Goal: Task Accomplishment & Management: Manage account settings

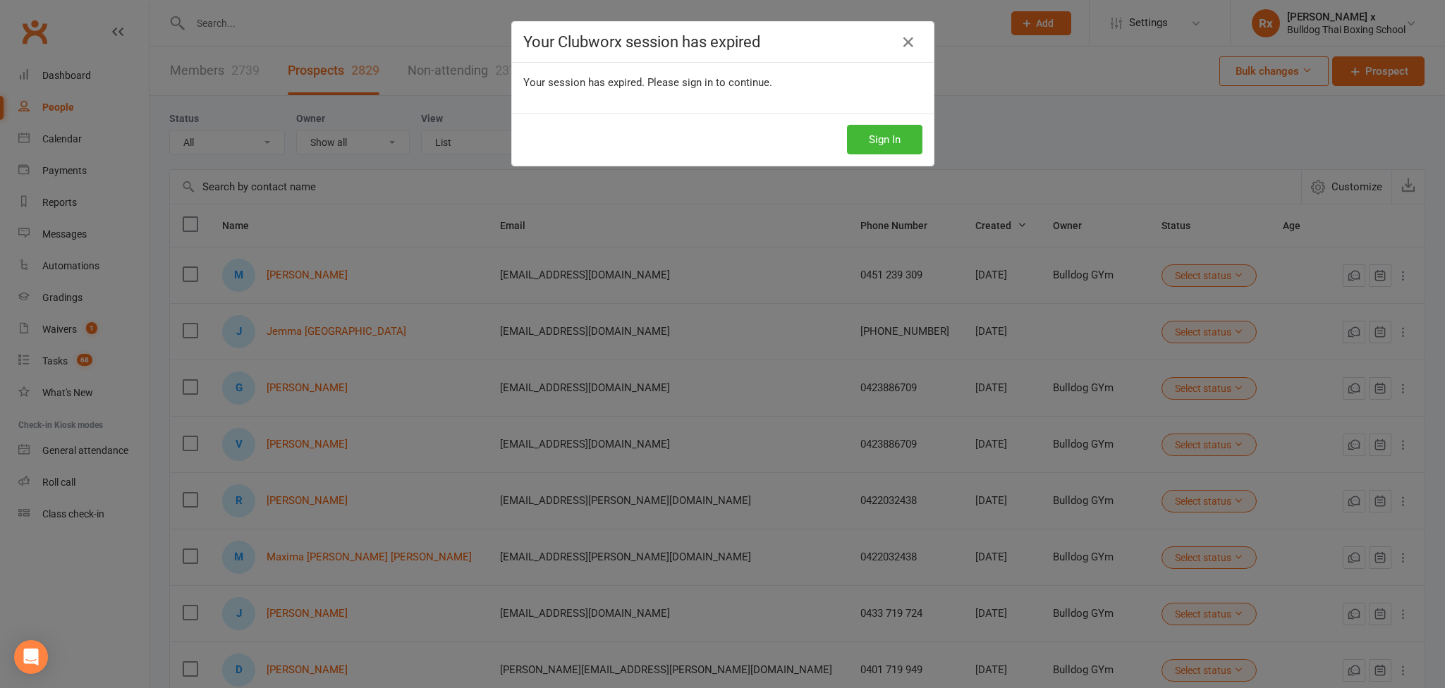
select select "100"
click at [881, 142] on button "Sign In" at bounding box center [884, 140] width 75 height 30
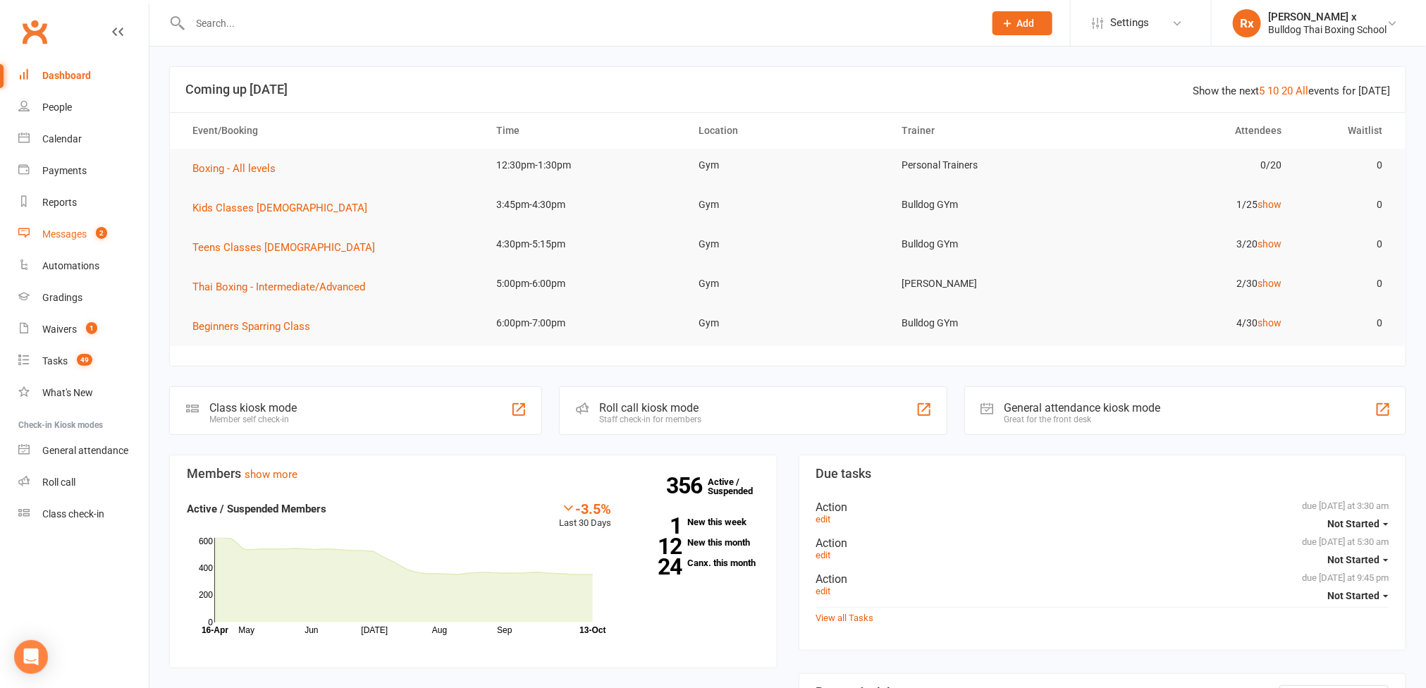
click at [61, 237] on div "Messages" at bounding box center [64, 233] width 44 height 11
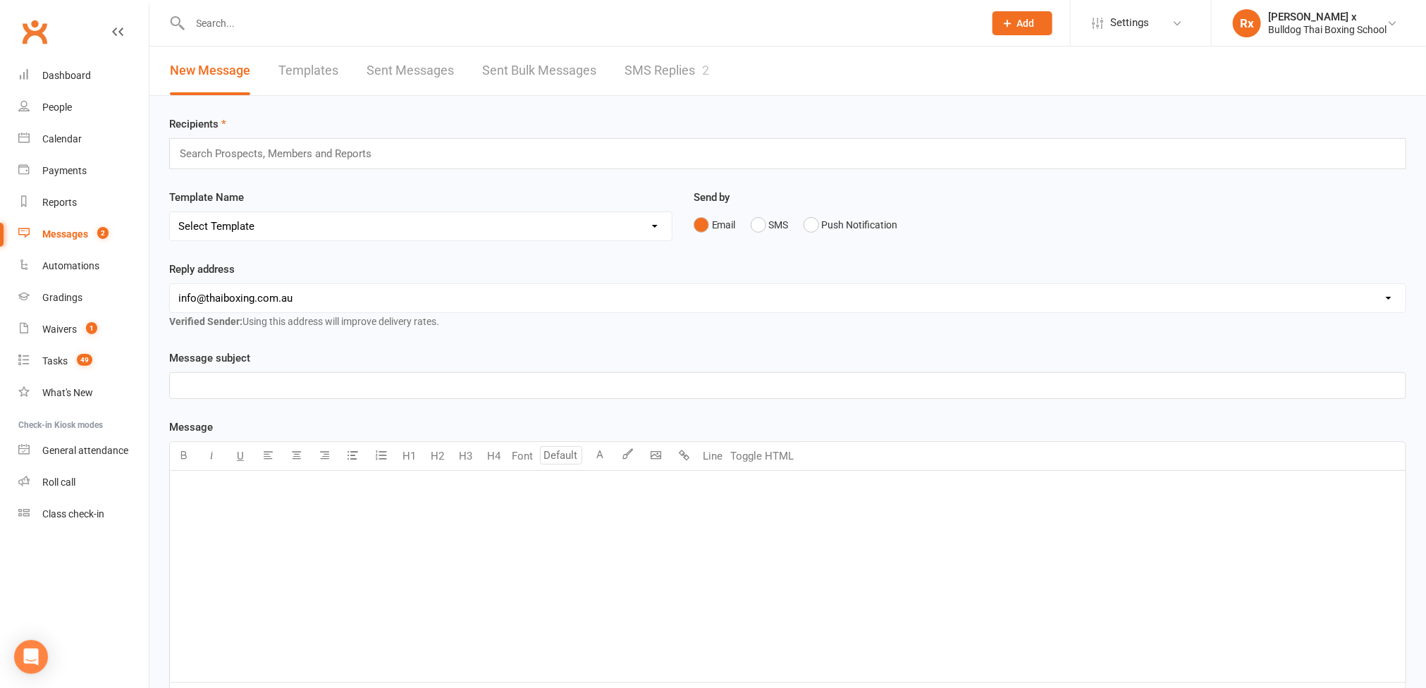
click at [666, 66] on link "SMS Replies 2" at bounding box center [667, 71] width 85 height 49
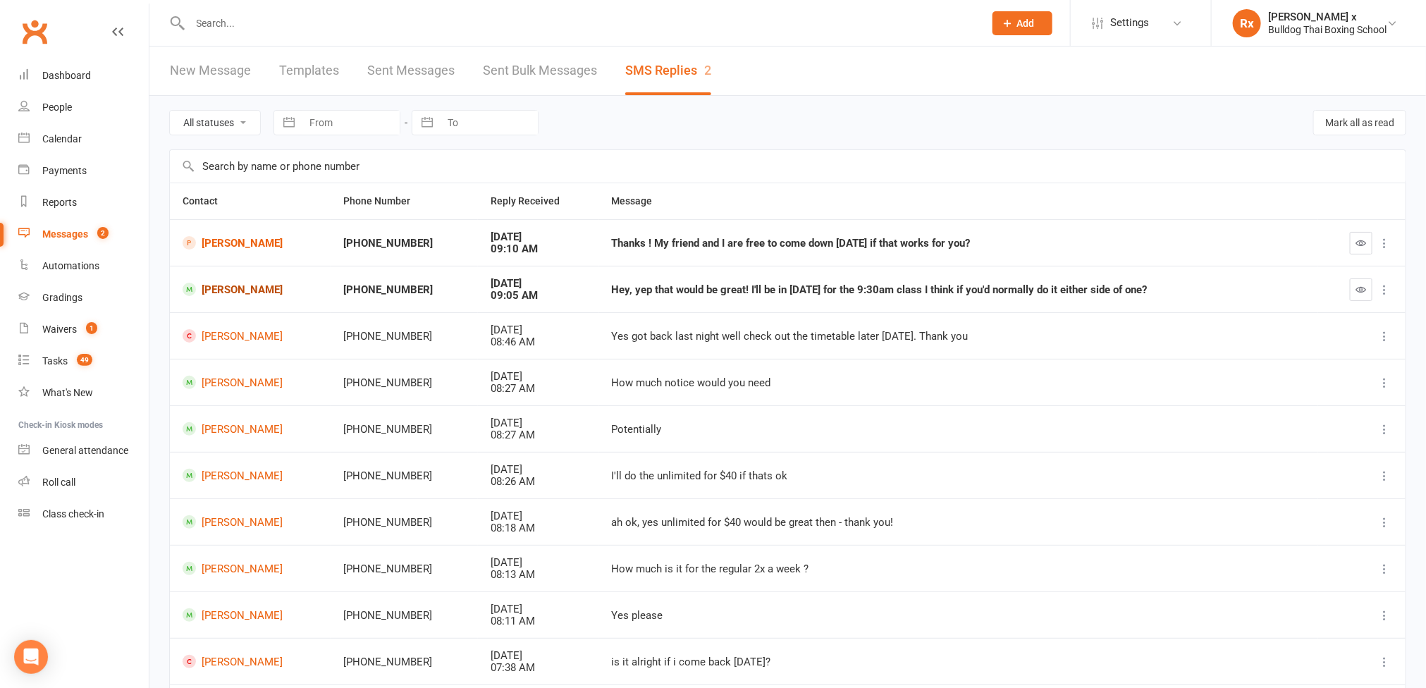
click at [222, 294] on link "Alex Shaw" at bounding box center [250, 289] width 135 height 13
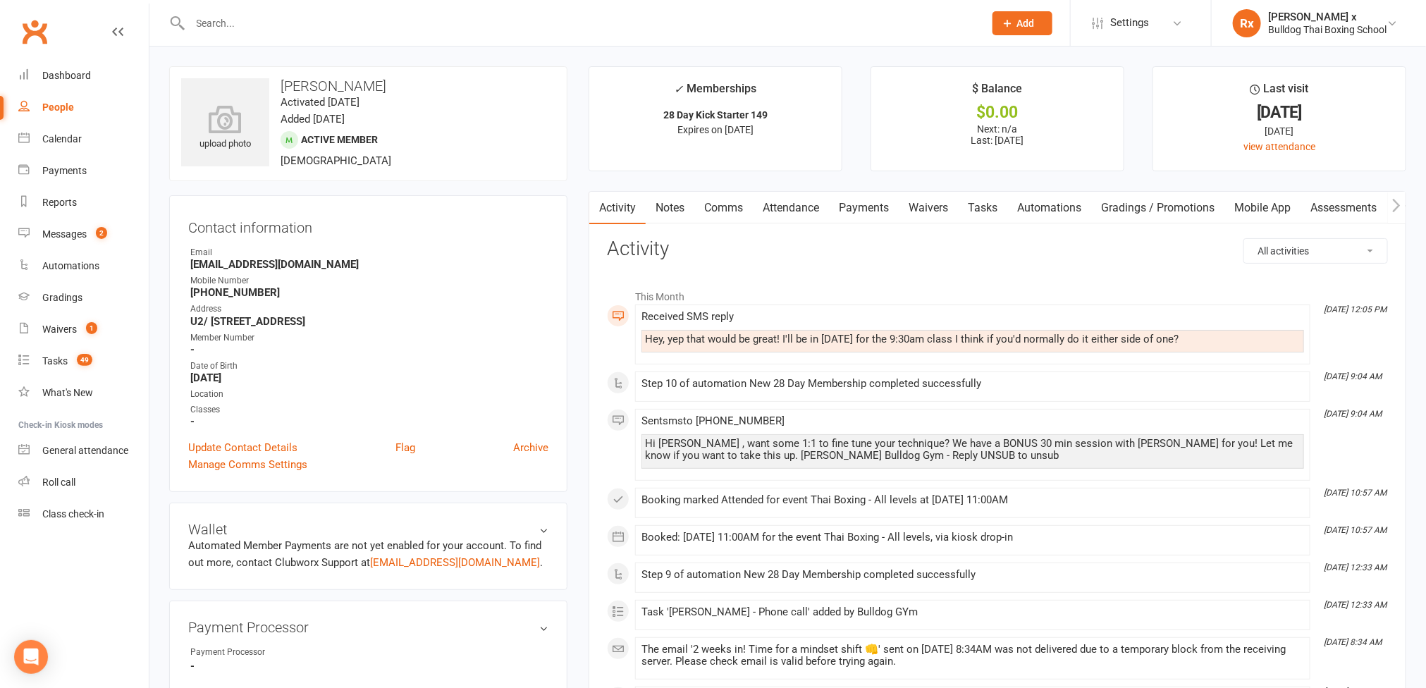
click at [790, 343] on div "Hey, yep that would be great! I'll be in tomorrow for the 9:30am class I think …" at bounding box center [973, 339] width 656 height 12
copy div "Hey, yep that would be great! I'll be in tomorrow for the 9:30am class I think …"
click at [986, 201] on link "Tasks" at bounding box center [982, 208] width 49 height 32
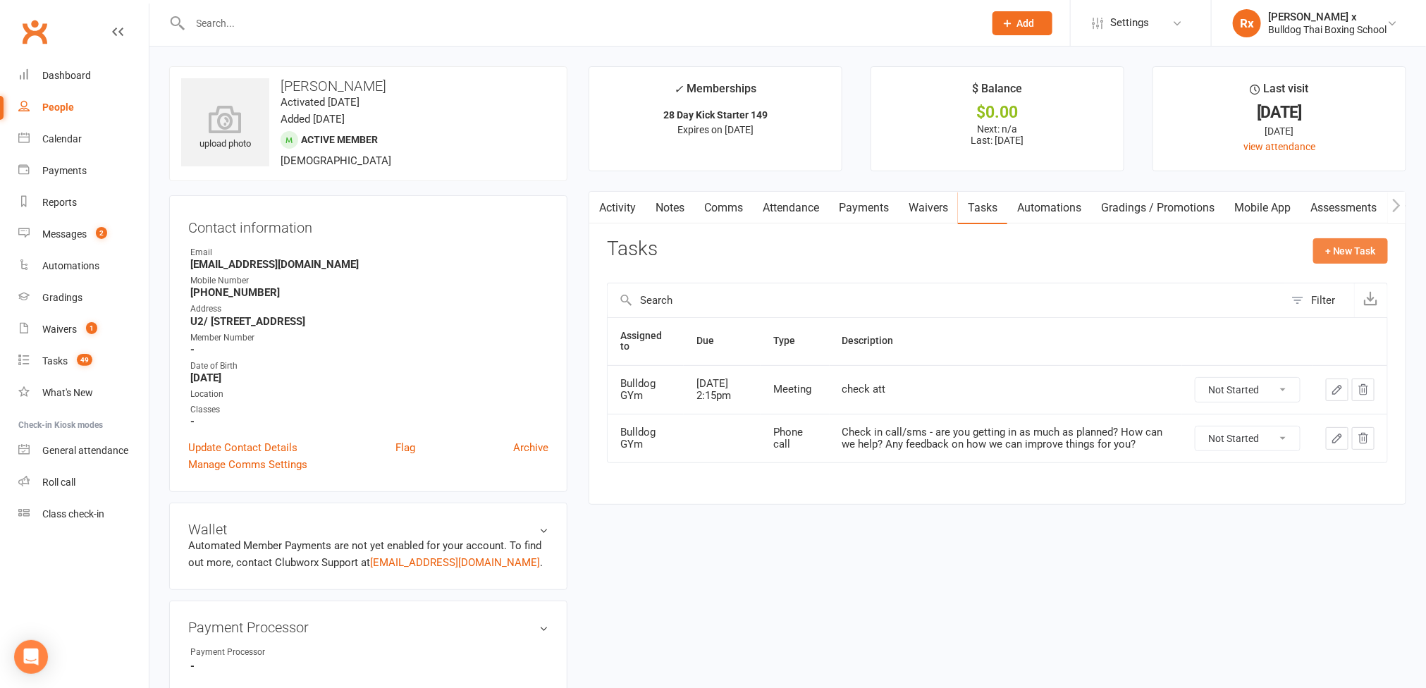
click at [1347, 256] on button "+ New Task" at bounding box center [1350, 250] width 75 height 25
select select "45795"
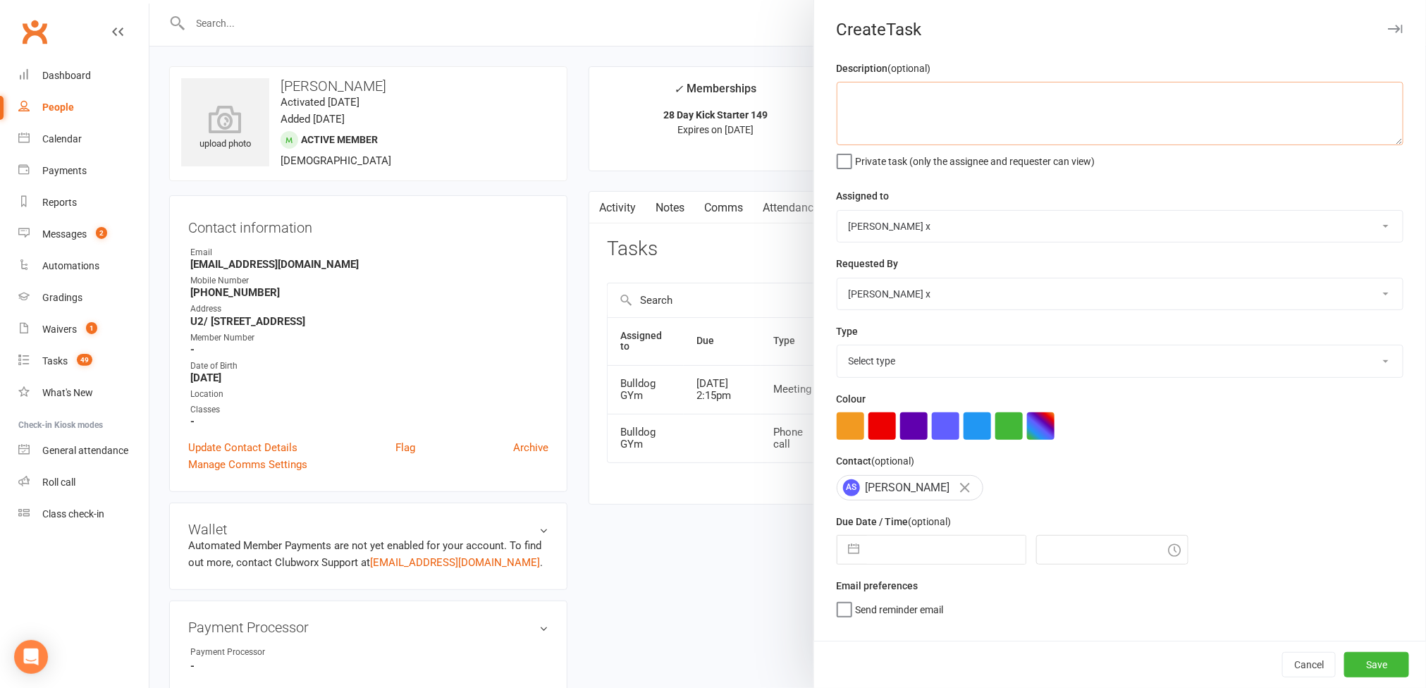
click at [870, 106] on textarea at bounding box center [1120, 113] width 567 height 63
paste textarea "Hey, yep that would be great! I'll be in tomorrow for the 9:30am class I think …"
type textarea "Re 1 on 1: "Hey, yep that would be great! I'll be in tomorrow for the 9:30am cl…"
click at [1368, 226] on select "Bulldog GYm Alex O'Neil Rhoda x Nick Stone Lara Ahola Mark Ward Personal Traine…" at bounding box center [1120, 226] width 565 height 31
select select "12940"
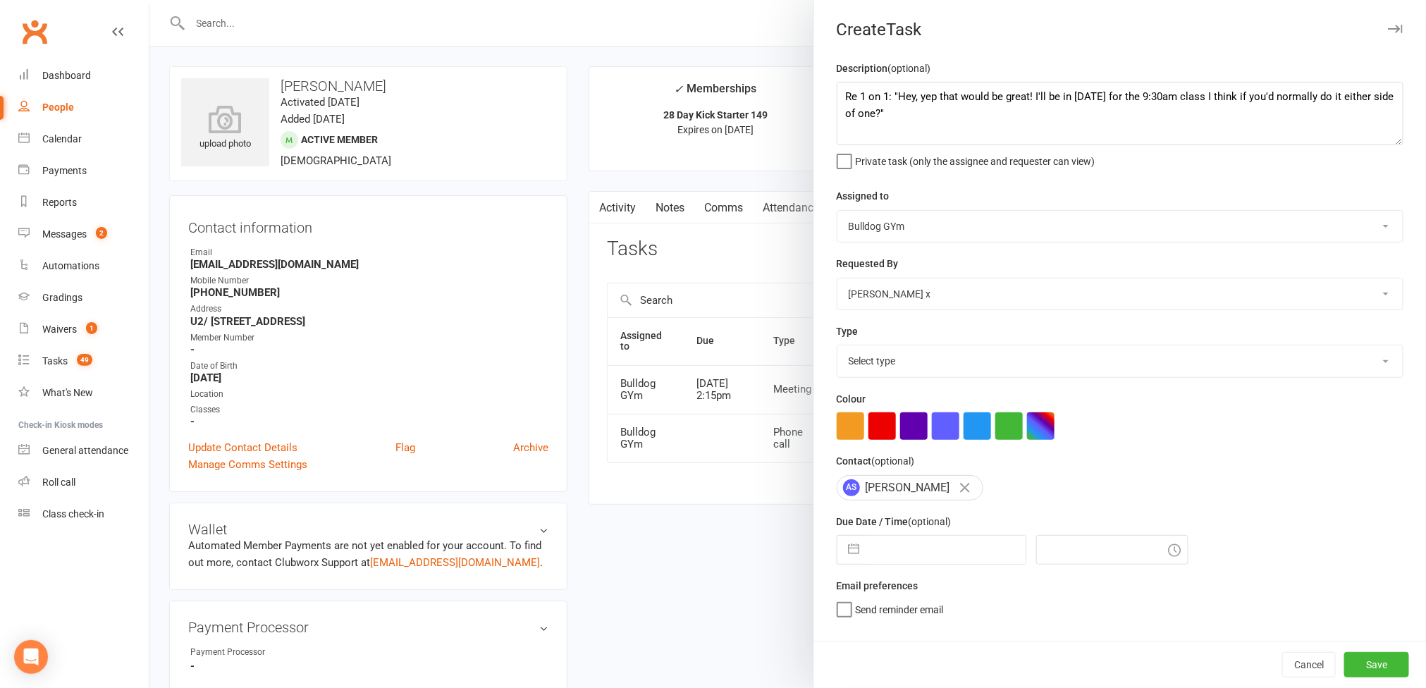
click at [838, 212] on select "Bulldog GYm Alex O'Neil Rhoda x Nick Stone Lara Ahola Mark Ward Personal Traine…" at bounding box center [1120, 226] width 565 height 31
click at [1363, 366] on select "Select type Action E-mail Meeting Phone call Text Add new task type" at bounding box center [1120, 360] width 565 height 31
select select "12049"
click at [838, 349] on select "Select type Action E-mail Meeting Phone call Text Add new task type" at bounding box center [1120, 360] width 565 height 31
click at [885, 563] on input "text" at bounding box center [946, 550] width 159 height 28
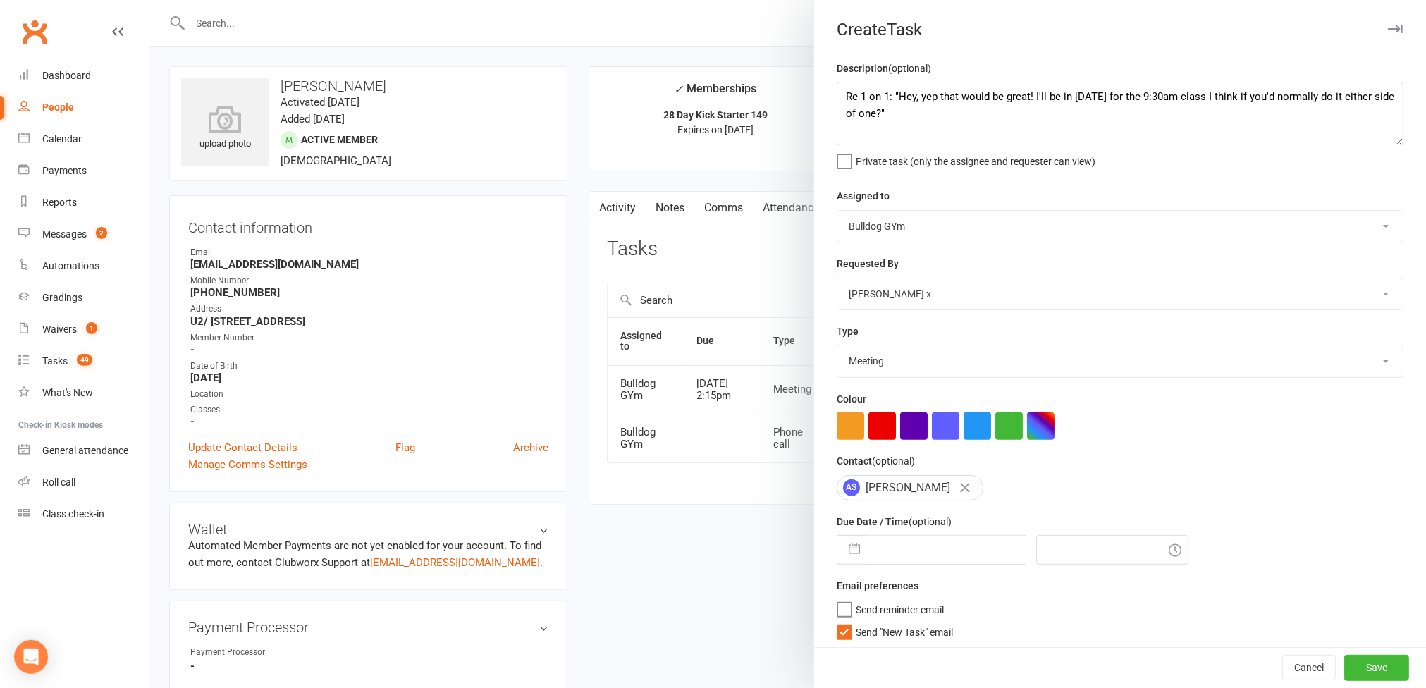
select select "8"
select select "2025"
select select "9"
select select "2025"
select select "10"
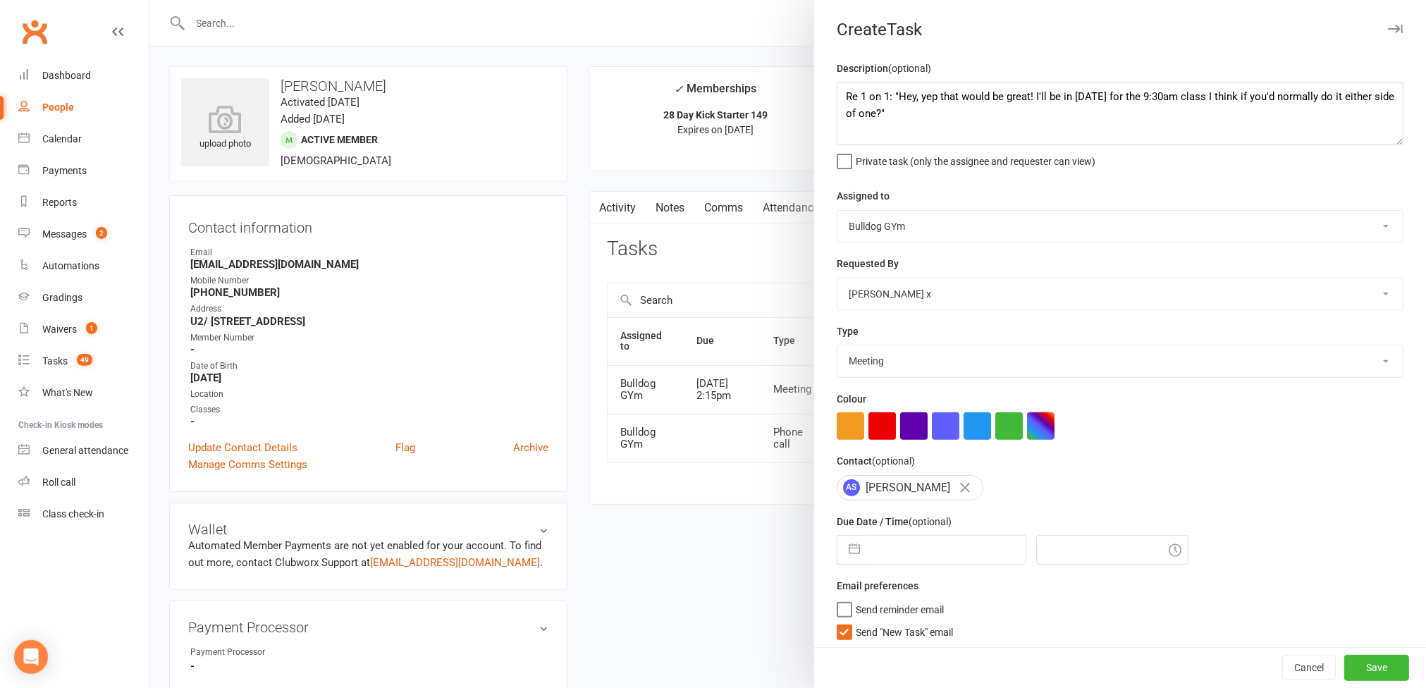
select select "2025"
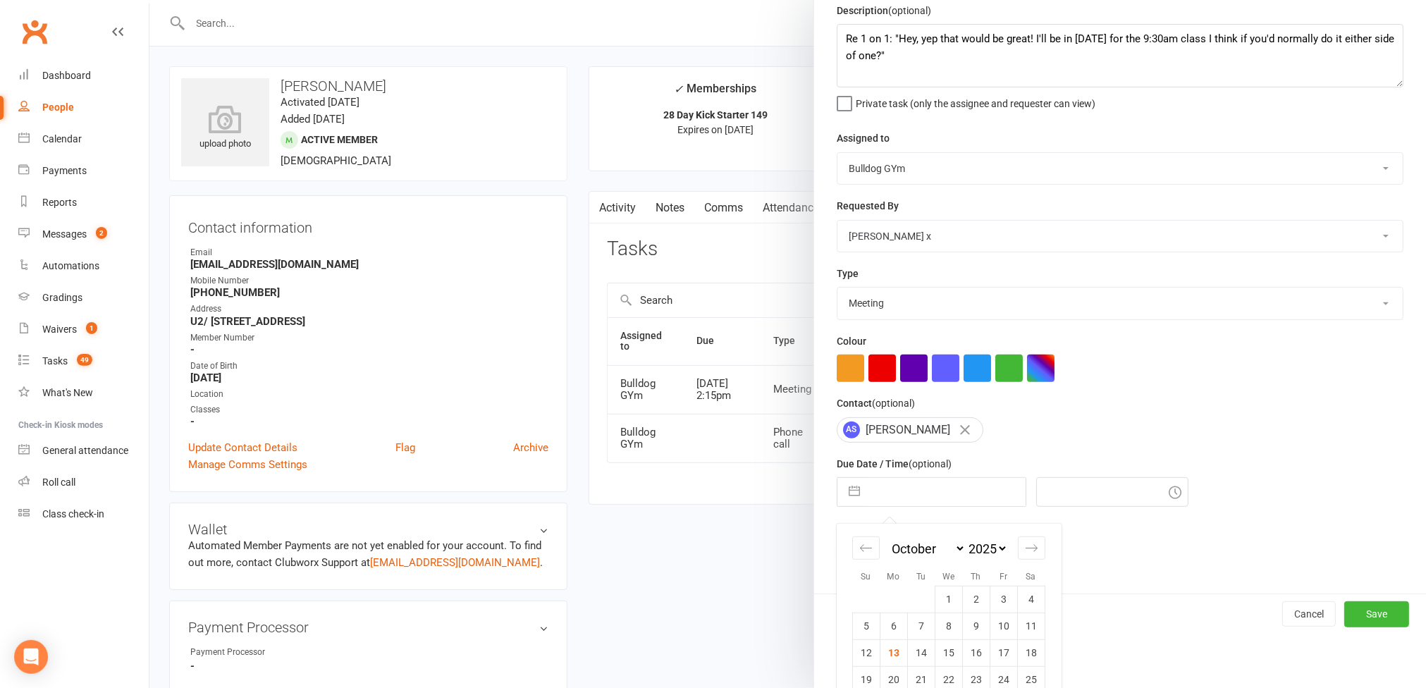
scroll to position [112, 0]
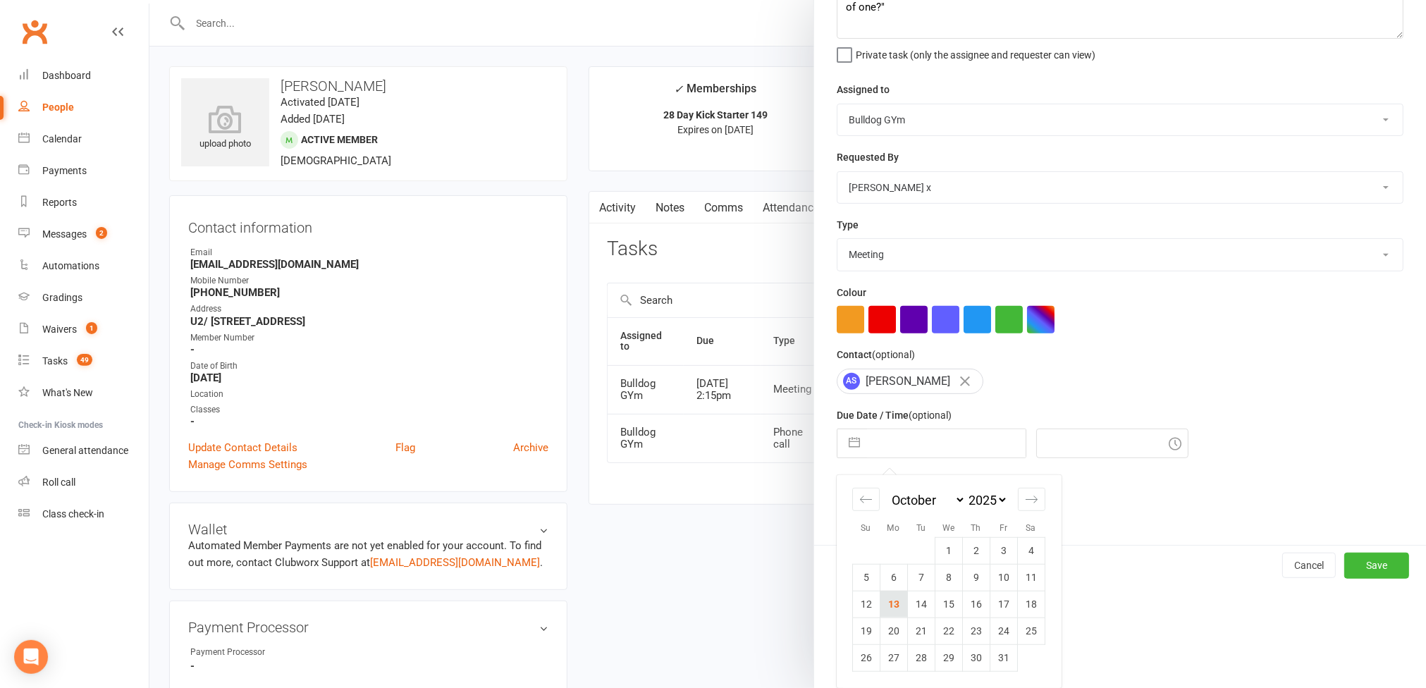
click at [880, 603] on td "13" at bounding box center [893, 604] width 27 height 27
type input "13 Oct 2025"
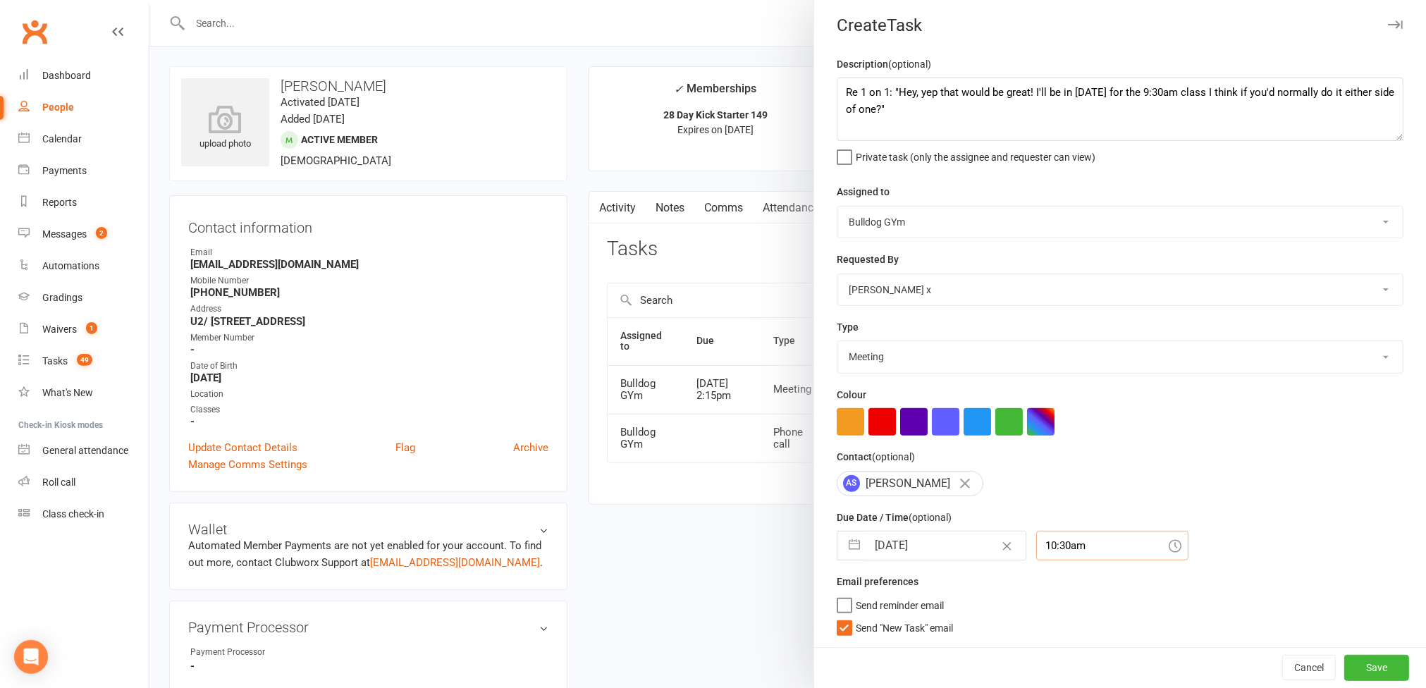
click at [1071, 541] on input "10:30am" at bounding box center [1112, 546] width 152 height 30
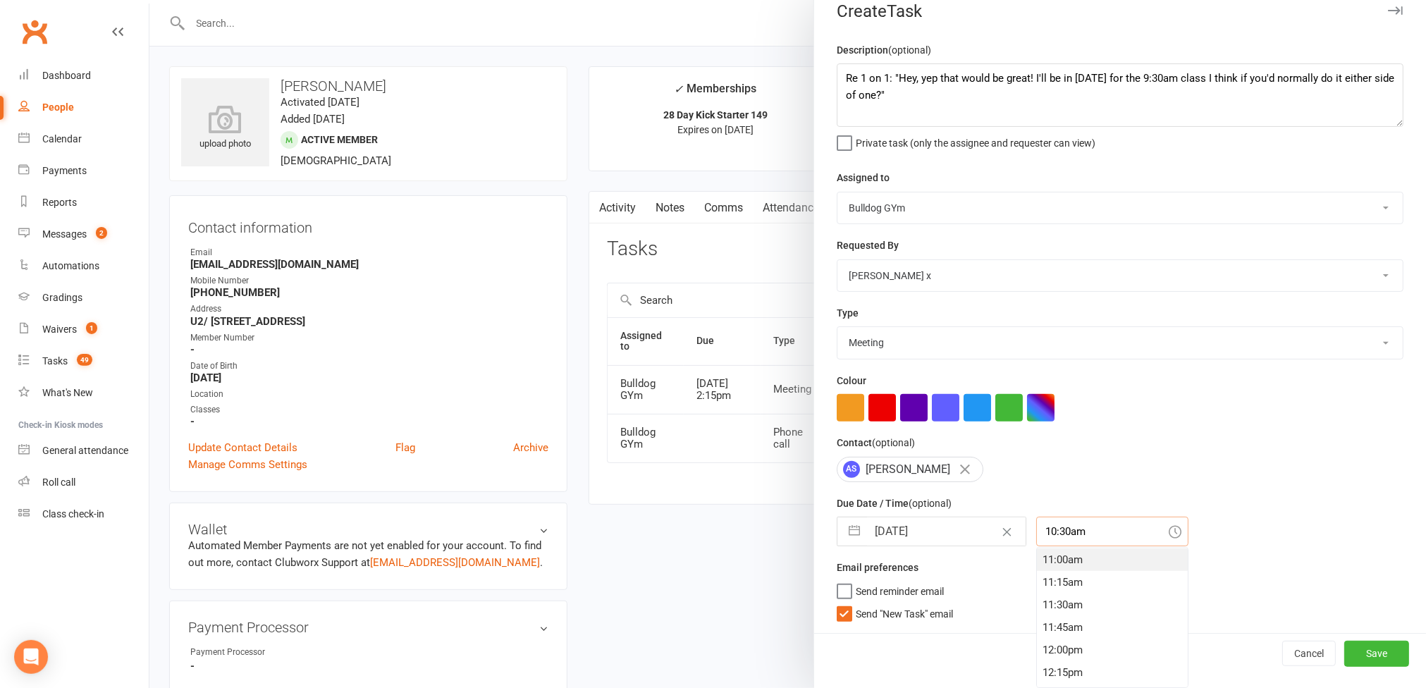
scroll to position [1030, 0]
click at [1050, 651] on div "12:30pm" at bounding box center [1112, 657] width 151 height 23
type input "12:30pm"
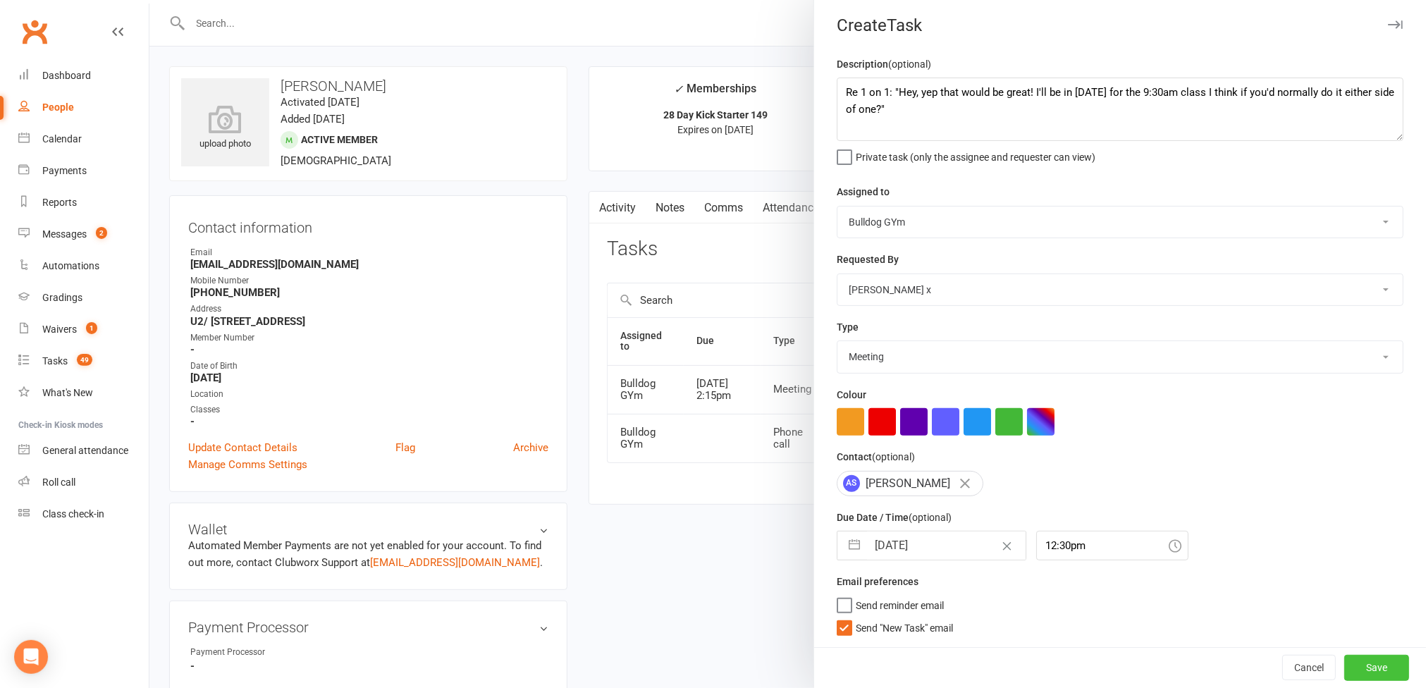
click at [1344, 664] on button "Save" at bounding box center [1376, 667] width 65 height 25
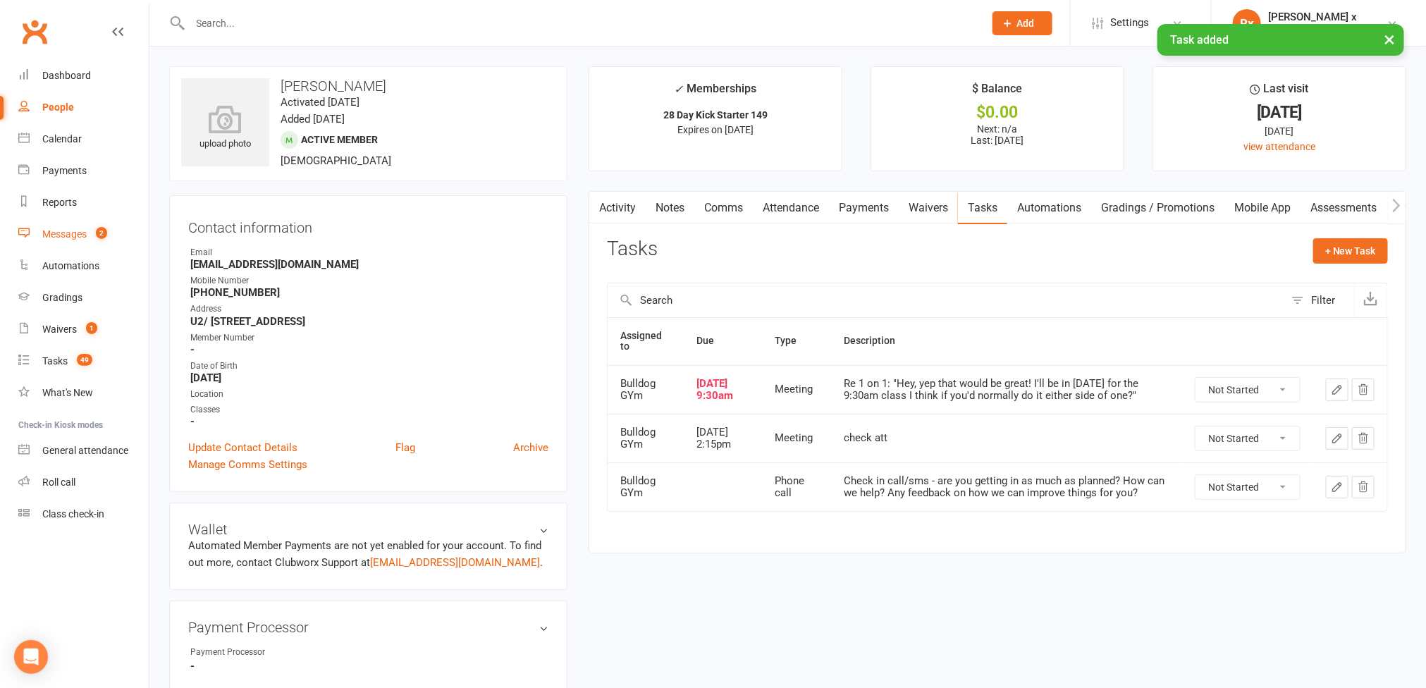
click at [63, 241] on link "Messages 2" at bounding box center [83, 235] width 130 height 32
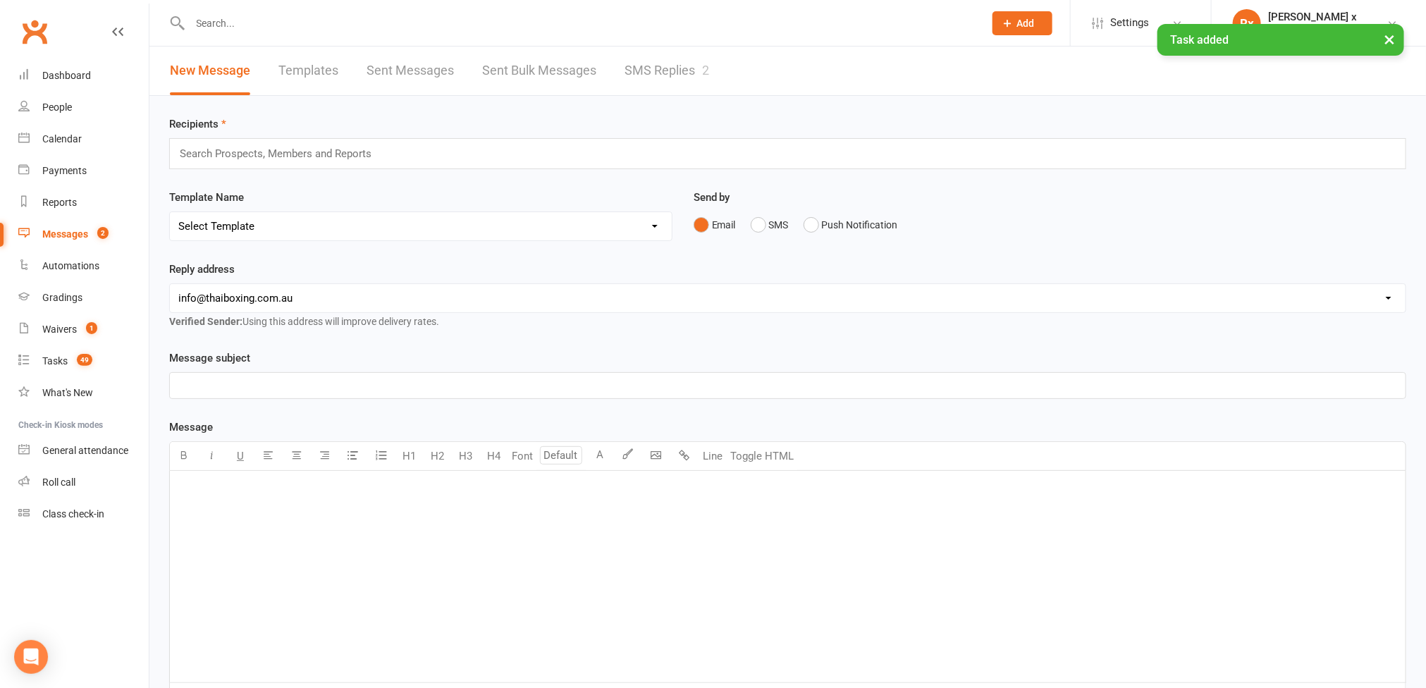
click at [687, 62] on link "SMS Replies 2" at bounding box center [667, 71] width 85 height 49
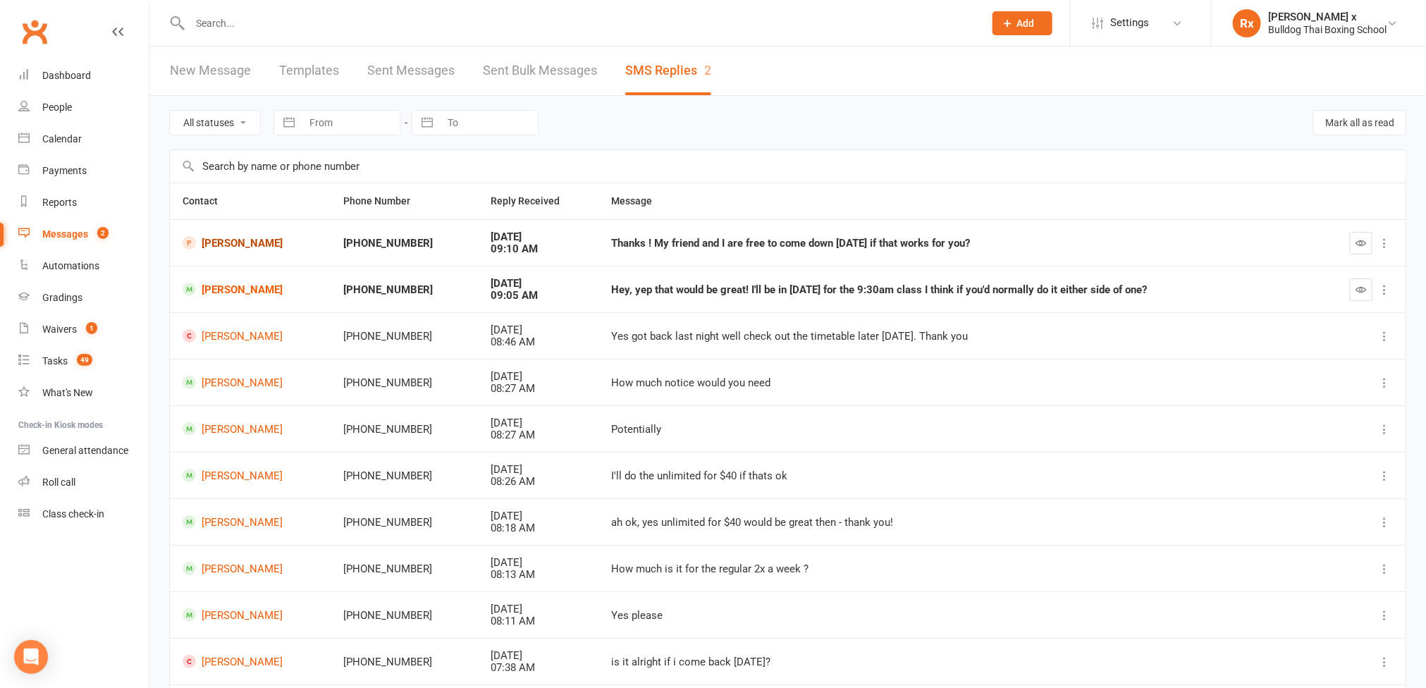
click at [218, 247] on link "[PERSON_NAME]" at bounding box center [250, 242] width 135 height 13
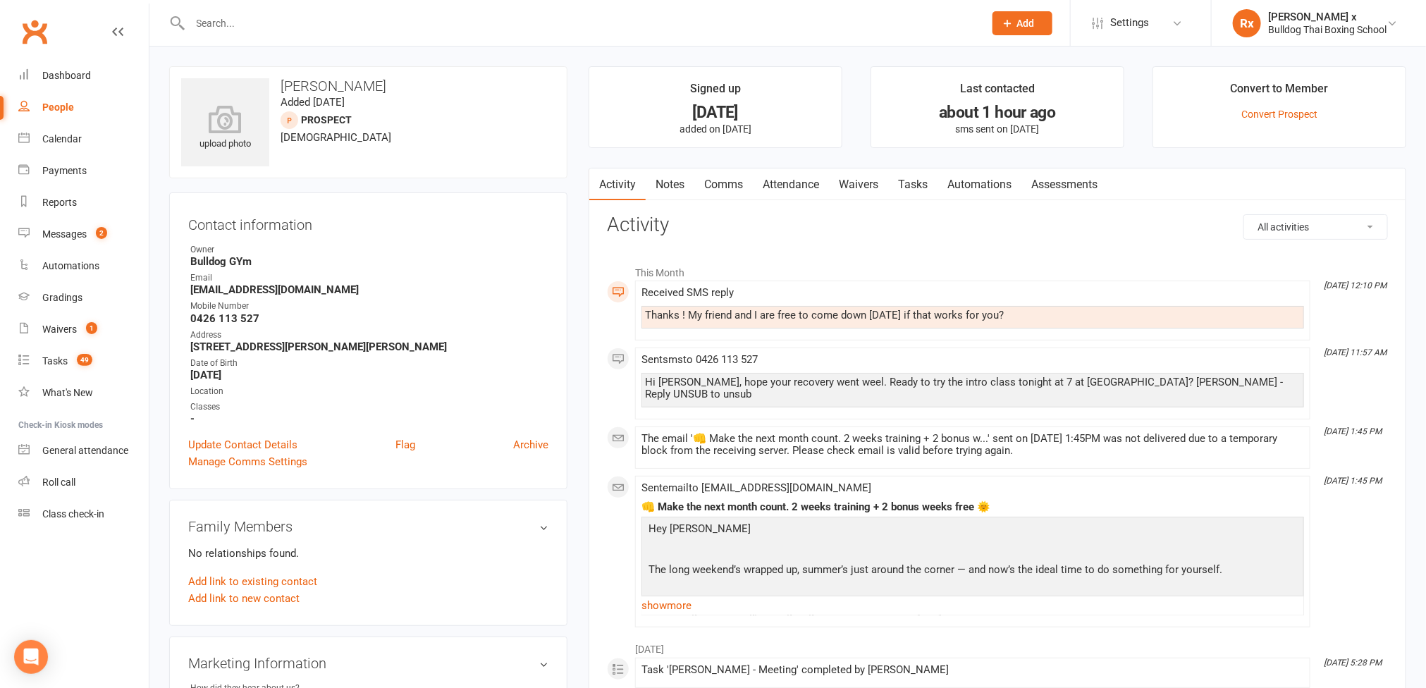
click at [749, 318] on div "Thanks ! My friend and I are free to come down next Monday if that works for yo…" at bounding box center [973, 315] width 656 height 12
copy div "Thanks ! My friend and I are free to come down next Monday if that works for yo…"
click at [919, 188] on link "Tasks" at bounding box center [912, 184] width 49 height 32
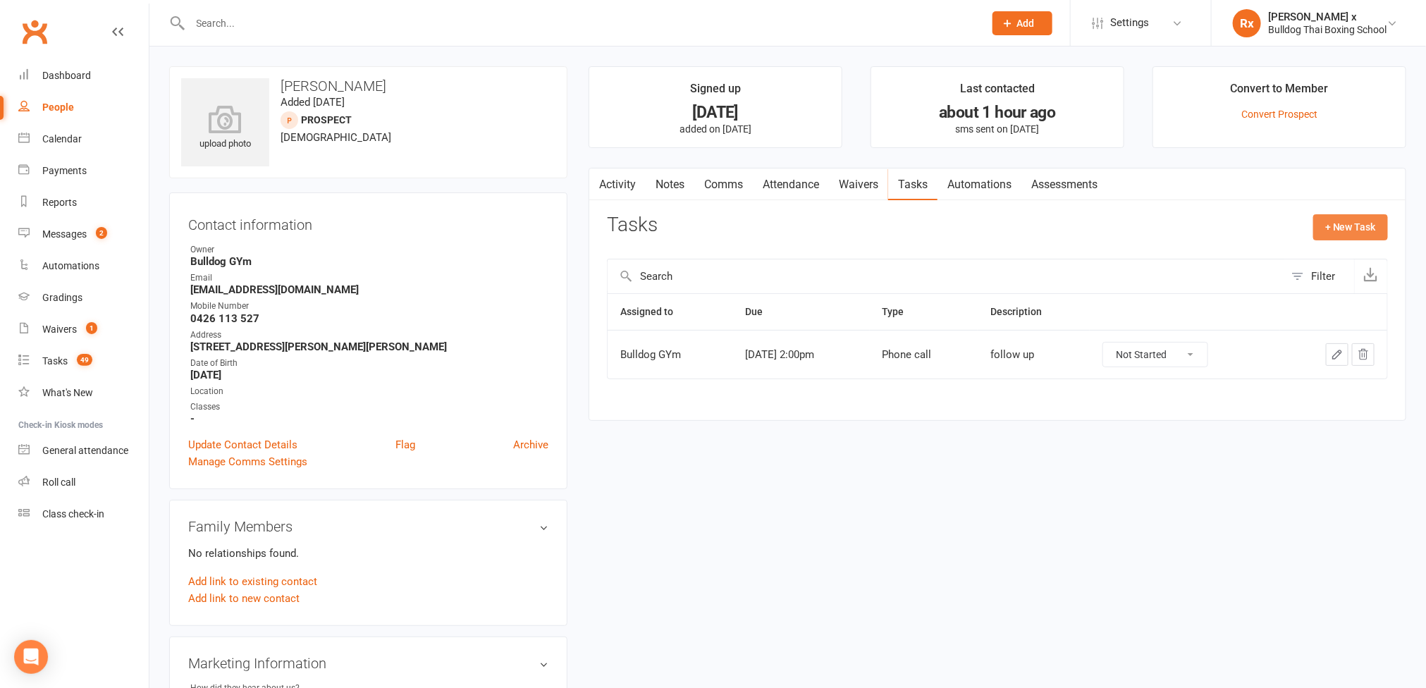
click at [1346, 216] on button "+ New Task" at bounding box center [1350, 226] width 75 height 25
select select "45795"
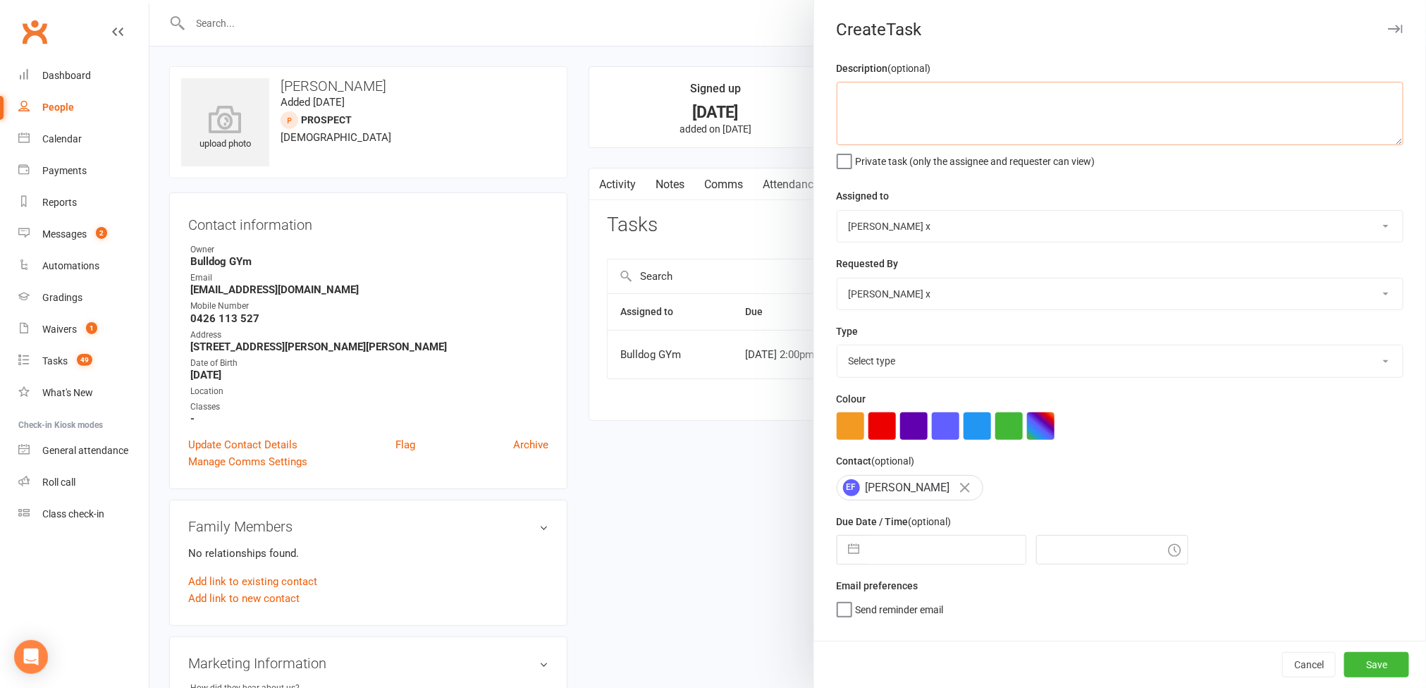
click at [917, 118] on textarea at bounding box center [1120, 113] width 567 height 63
paste textarea "Thanks ! My friend and I are free to come down next Monday if that works for yo…"
type textarea "Message: "Thanks ! My friend and I are free to come down next Monday if that wo…"
click at [1363, 220] on select "Bulldog GYm Alex O'Neil Rhoda x Nick Stone Lara Ahola Mark Ward Personal Traine…" at bounding box center [1120, 226] width 565 height 31
select select "12940"
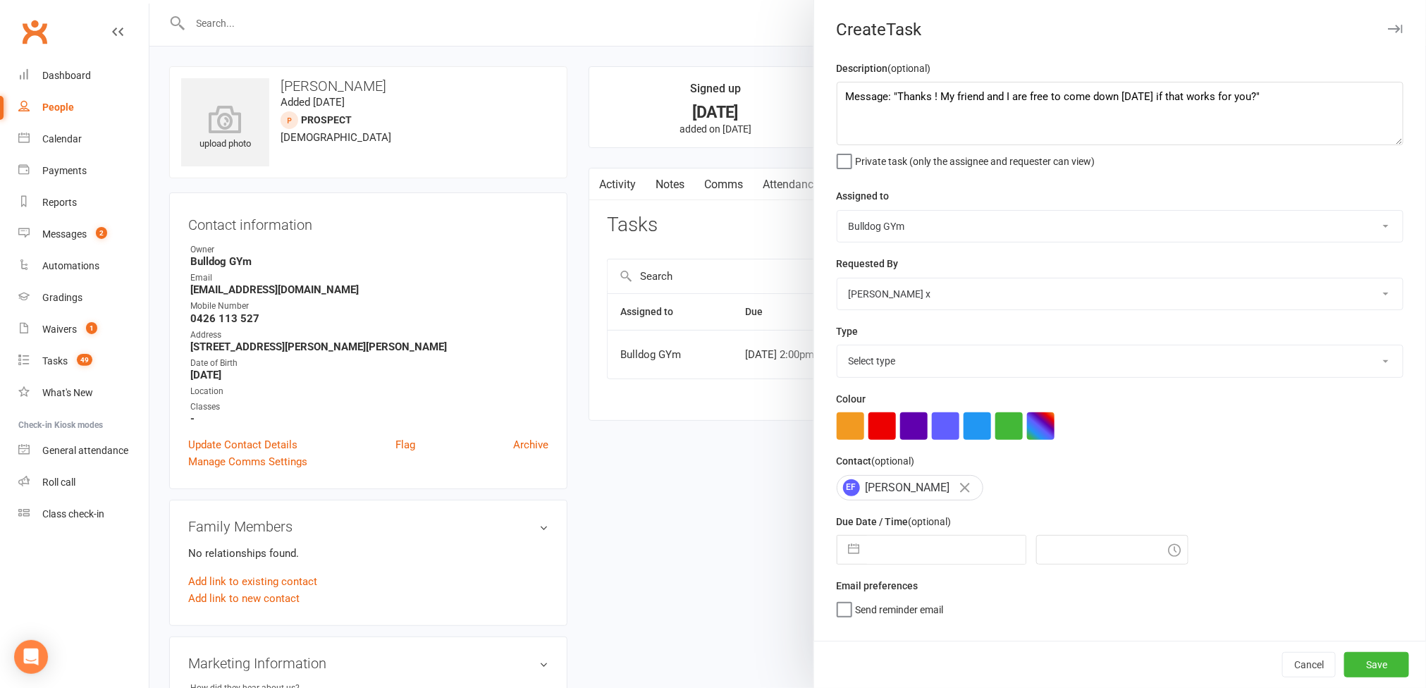
click at [838, 212] on select "Bulldog GYm Alex O'Neil Rhoda x Nick Stone Lara Ahola Mark Ward Personal Traine…" at bounding box center [1120, 226] width 565 height 31
click at [1340, 375] on select "Select type Action E-mail Meeting Phone call Text Add new task type" at bounding box center [1120, 360] width 565 height 31
select select "12049"
click at [838, 349] on select "Select type Action E-mail Meeting Phone call Text Add new task type" at bounding box center [1120, 360] width 565 height 31
click at [903, 557] on input "text" at bounding box center [946, 550] width 159 height 28
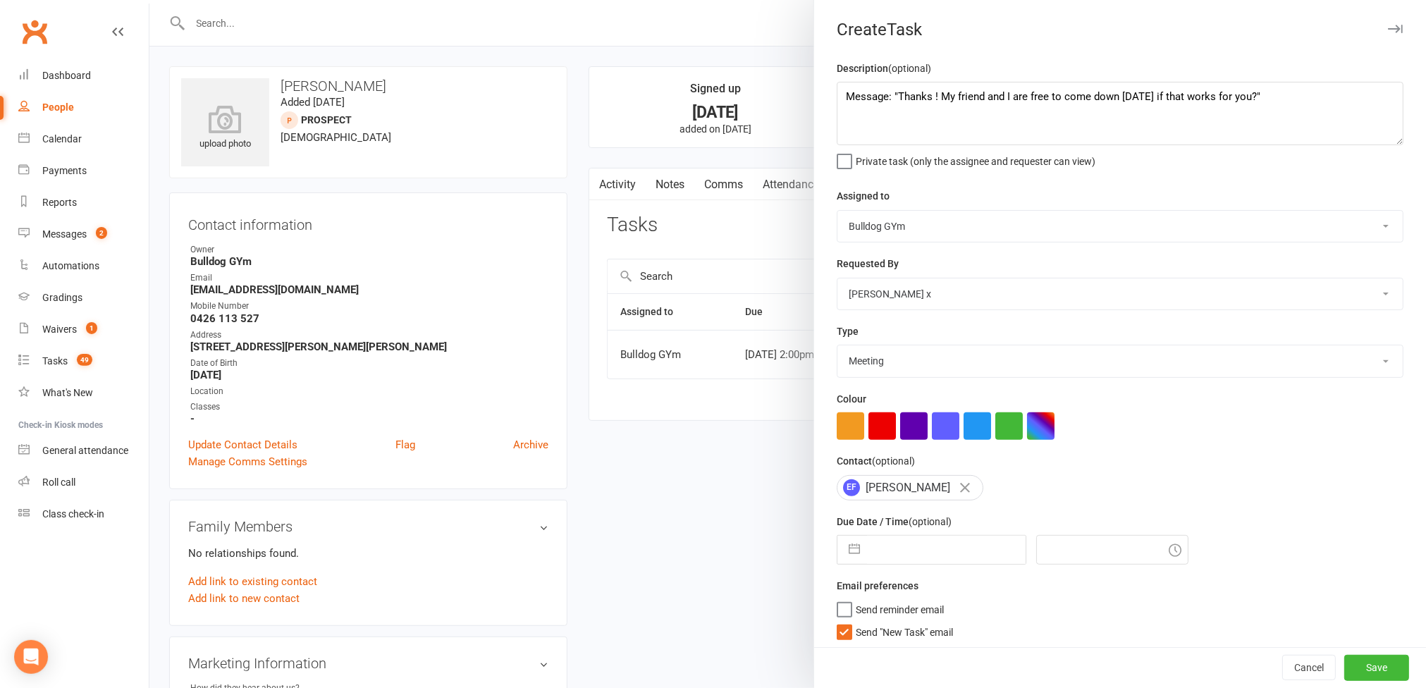
select select "8"
select select "2025"
select select "9"
select select "2025"
select select "10"
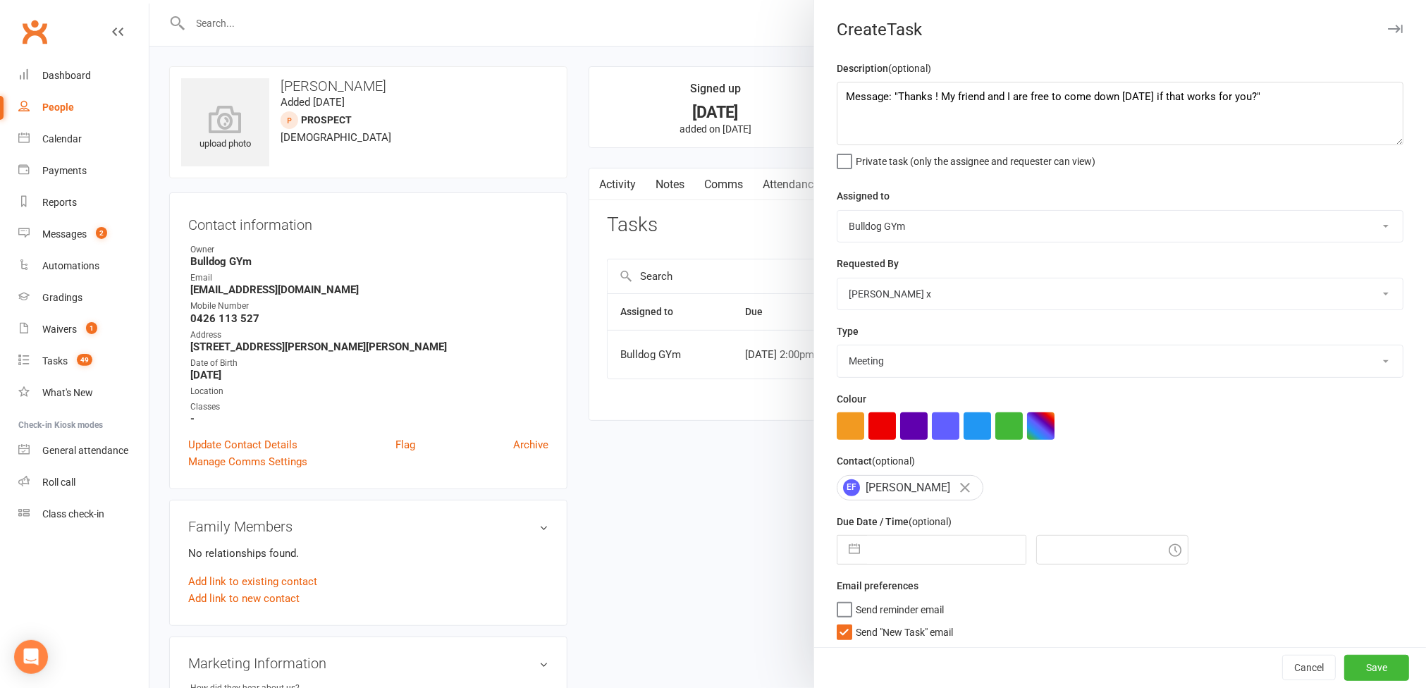
select select "2025"
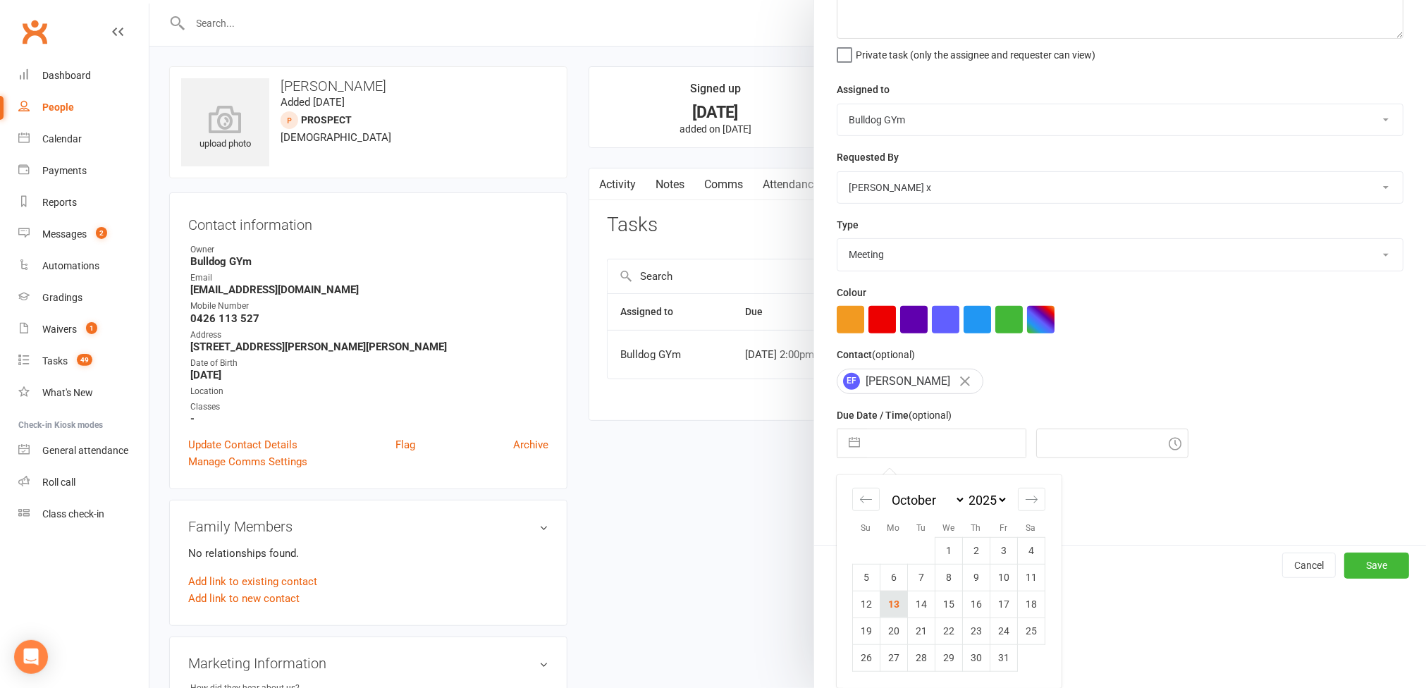
click at [890, 601] on td "13" at bounding box center [893, 604] width 27 height 27
type input "13 Oct 2025"
type input "10:30am"
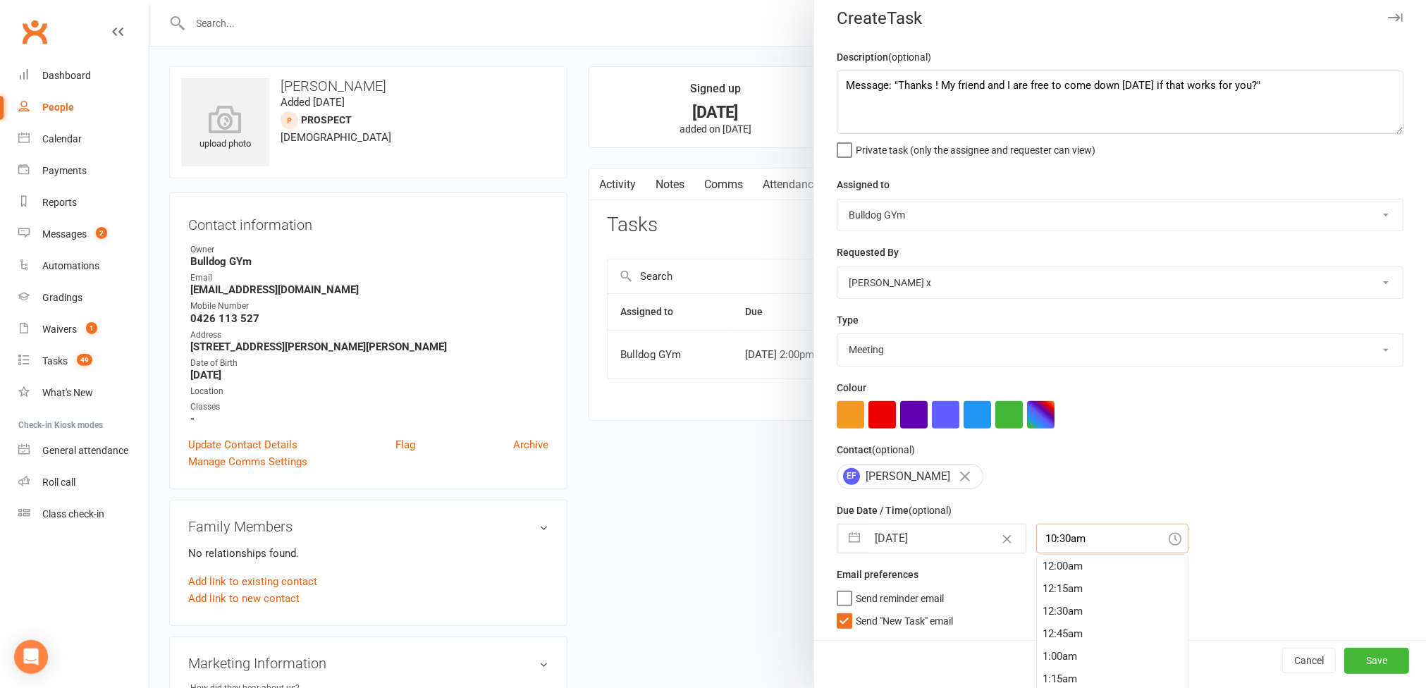
click at [1069, 542] on input "10:30am" at bounding box center [1112, 539] width 152 height 30
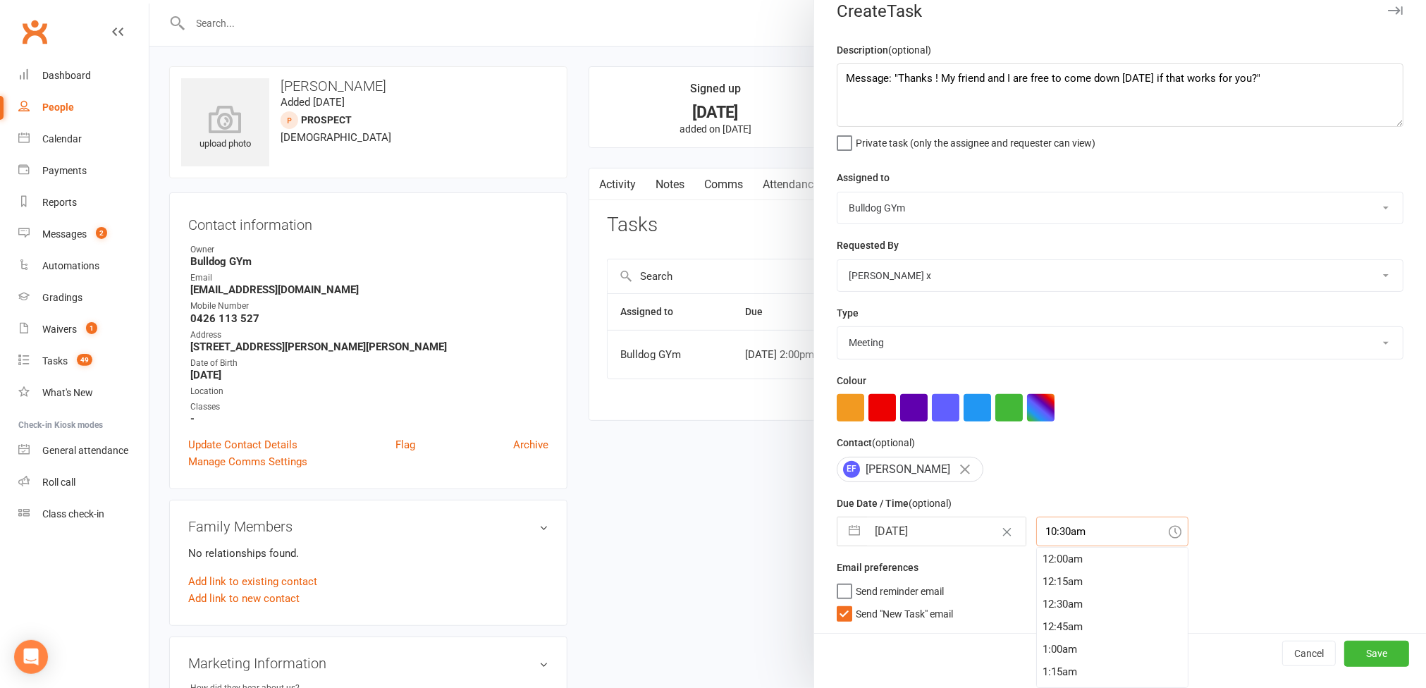
scroll to position [924, 0]
click at [1347, 648] on button "Save" at bounding box center [1376, 653] width 65 height 25
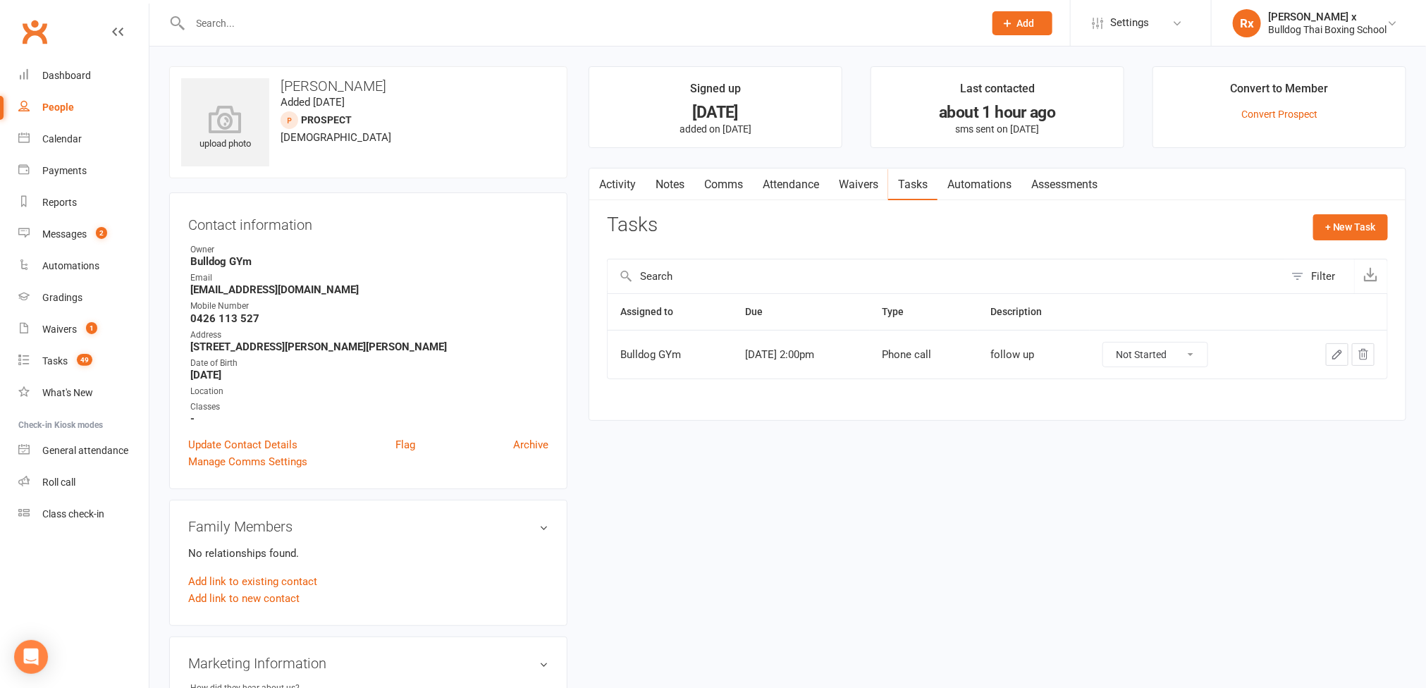
scroll to position [23, 0]
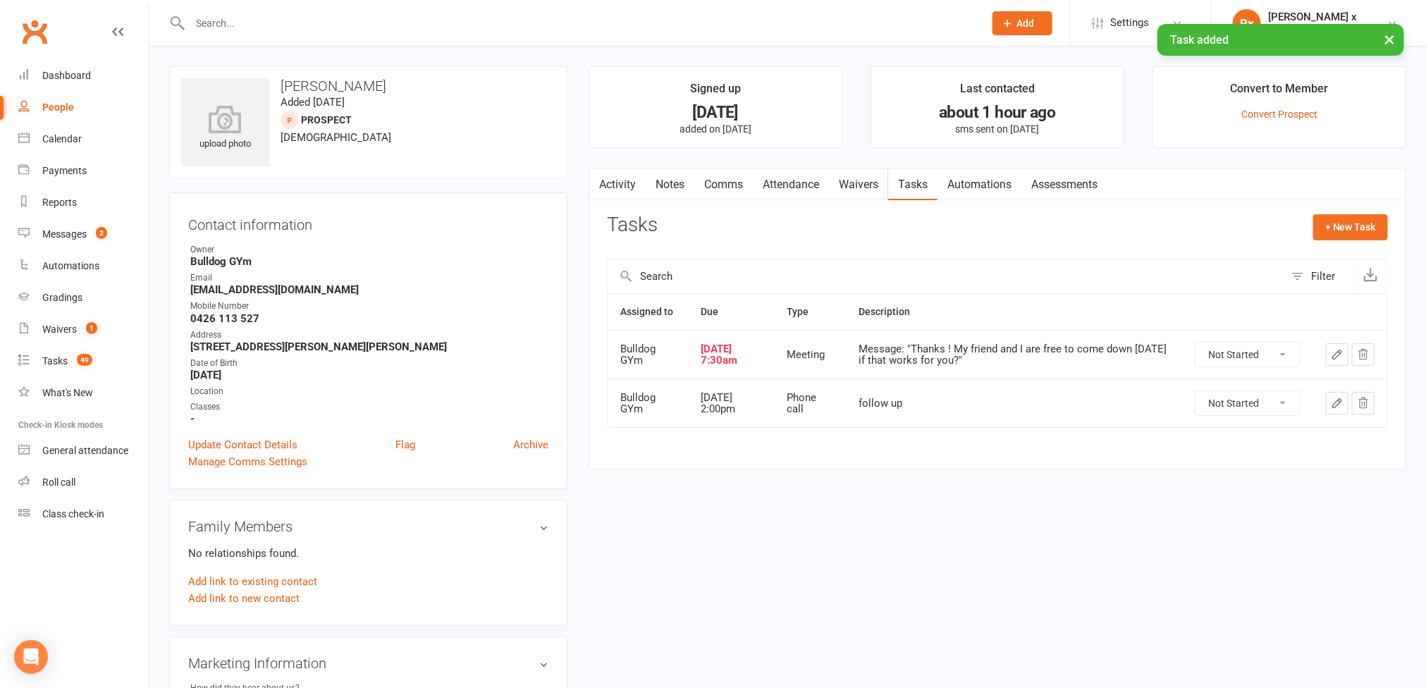
drag, startPoint x: 51, startPoint y: 98, endPoint x: 92, endPoint y: 92, distance: 41.4
click at [51, 98] on link "People" at bounding box center [83, 108] width 130 height 32
select select "100"
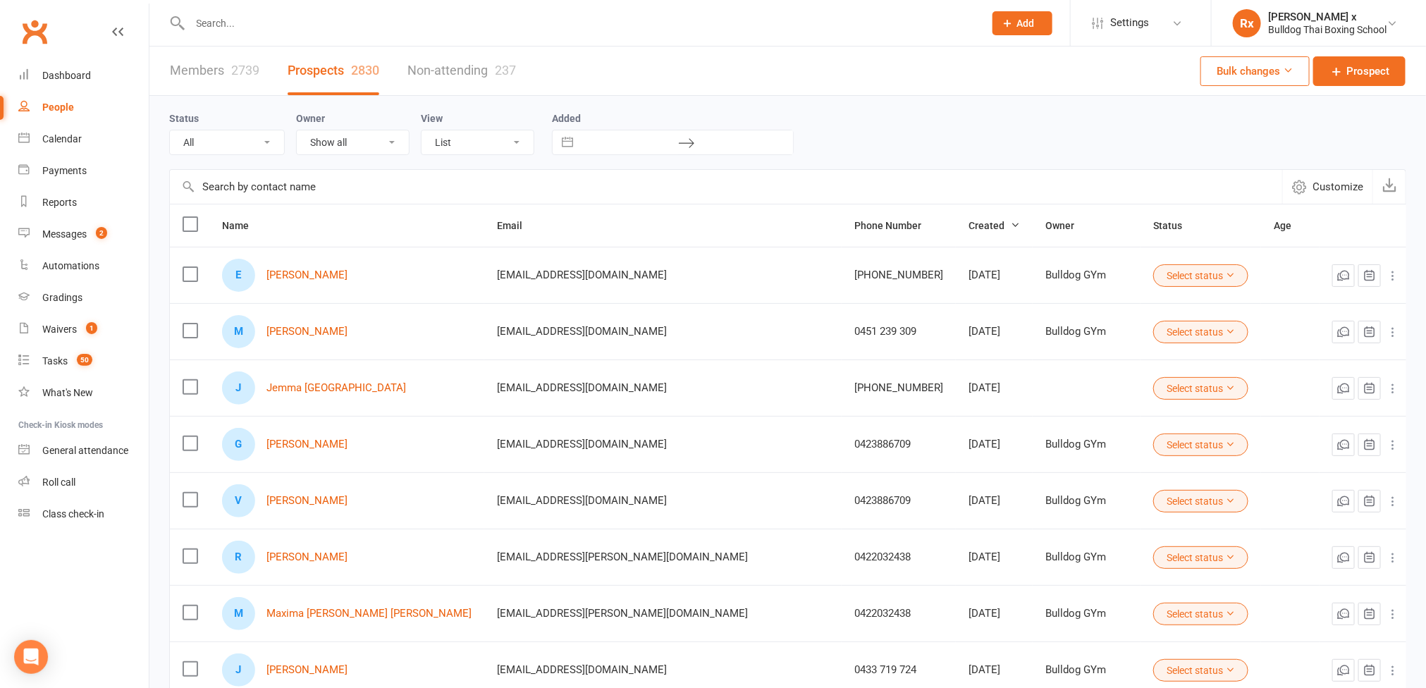
click at [275, 32] on input "text" at bounding box center [580, 23] width 789 height 20
paste input "Harry O'Brien"
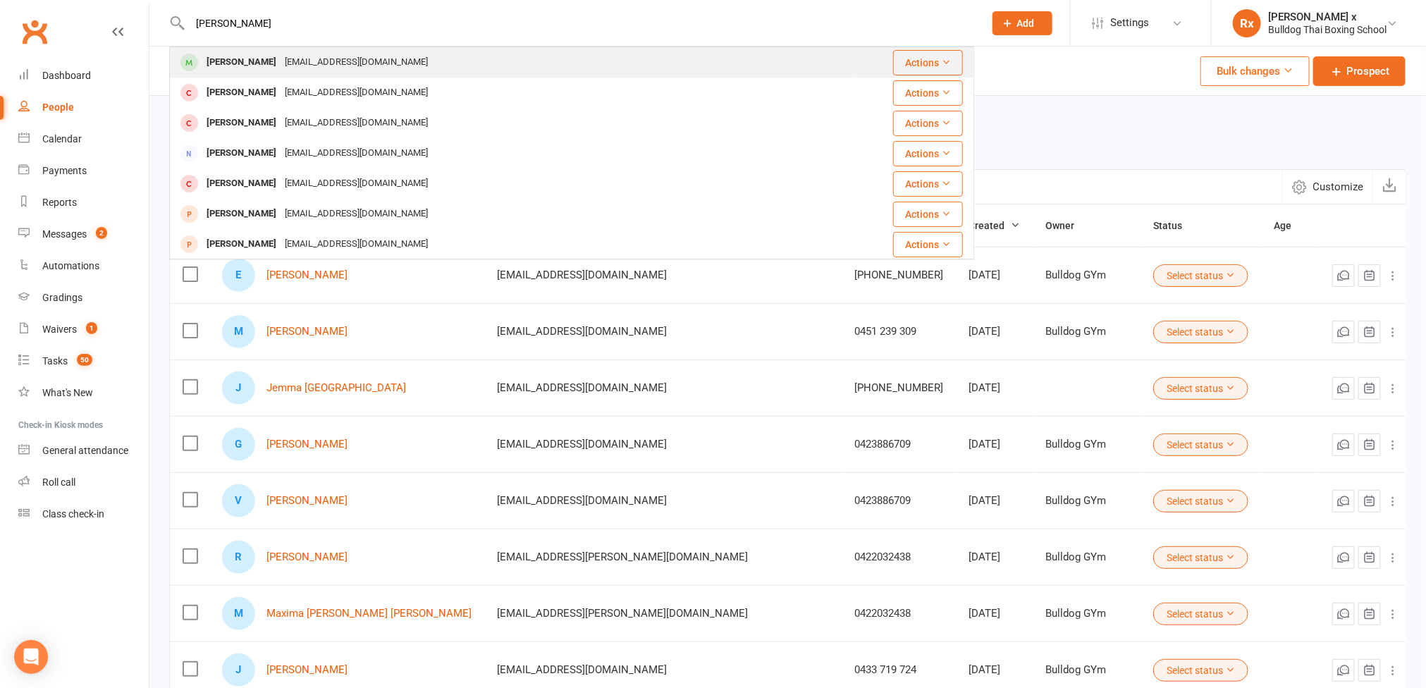
type input "Harry O'Brien"
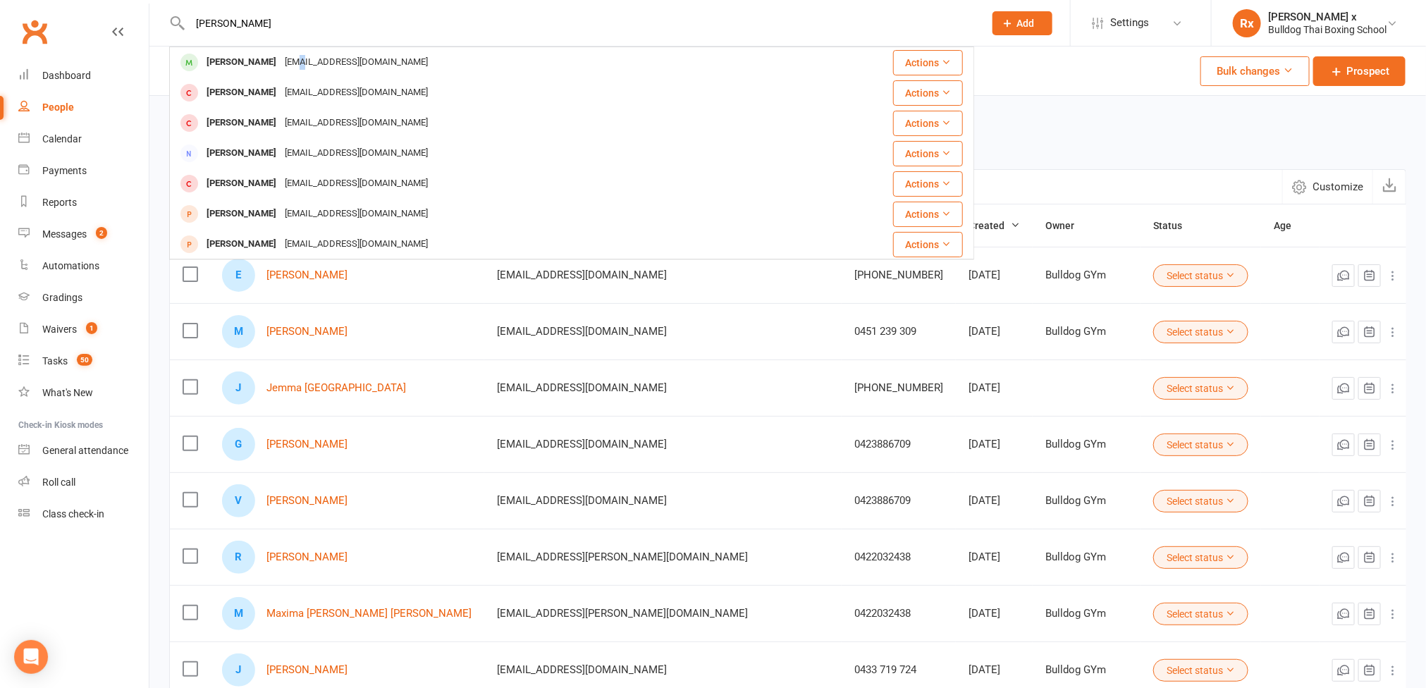
click at [282, 62] on div "dr.kateobrien@gmail.com" at bounding box center [357, 62] width 152 height 20
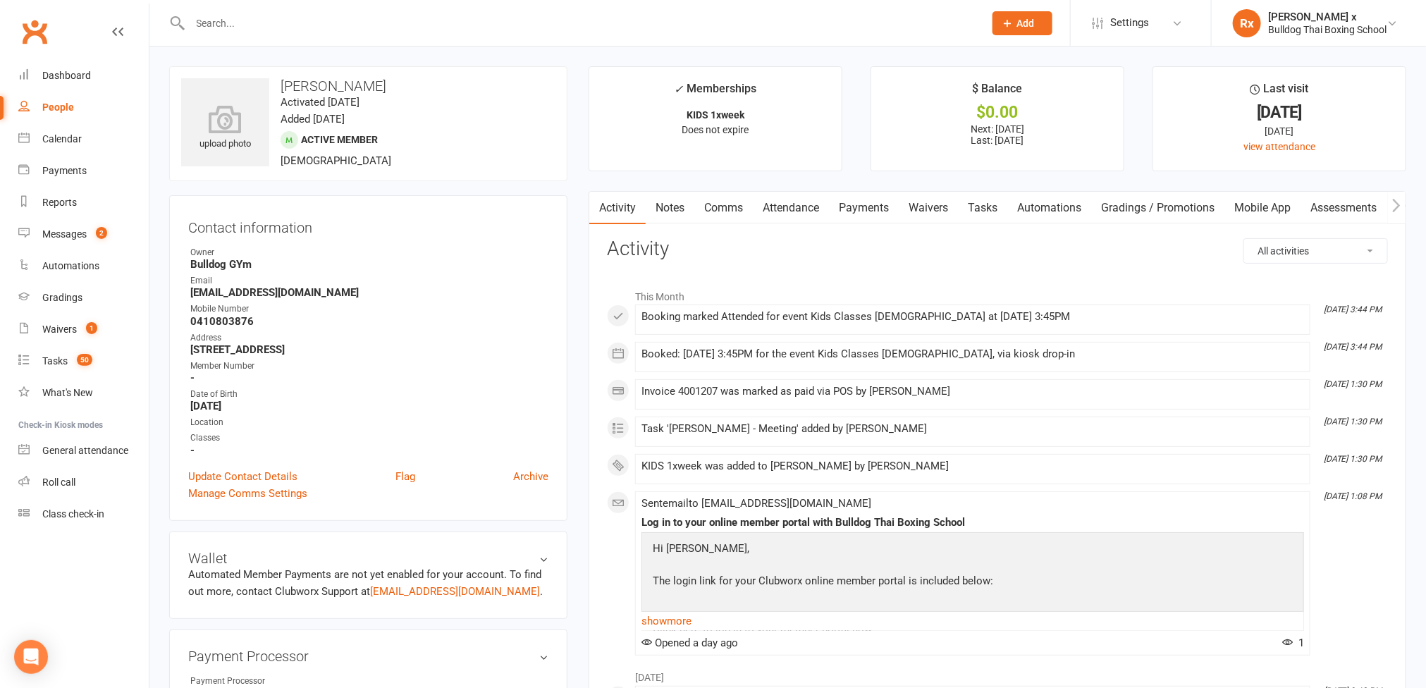
click at [273, 297] on strong "dr.kateobrien@gmail.com" at bounding box center [369, 292] width 358 height 13
copy strong "dr.kateobrien@gmail.com"
click at [286, 16] on input "text" at bounding box center [580, 23] width 789 height 20
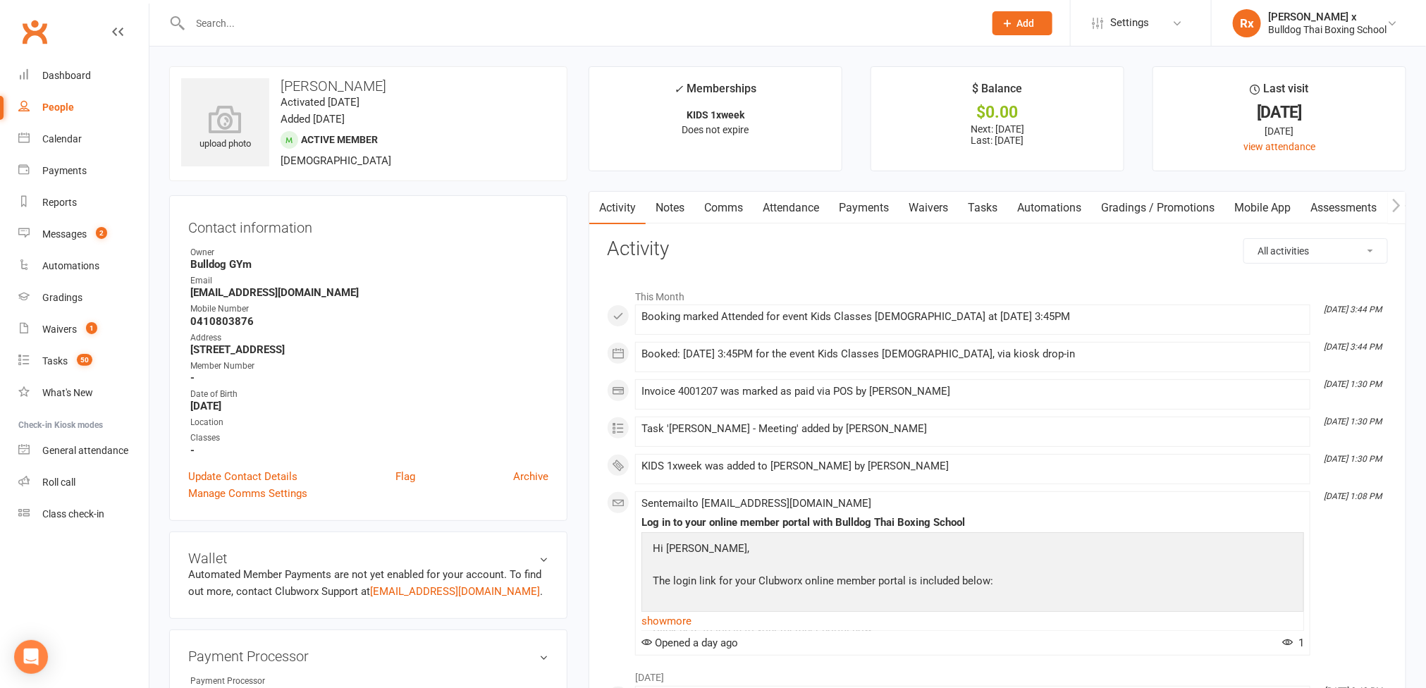
paste input "JImmy Mozes (K)"
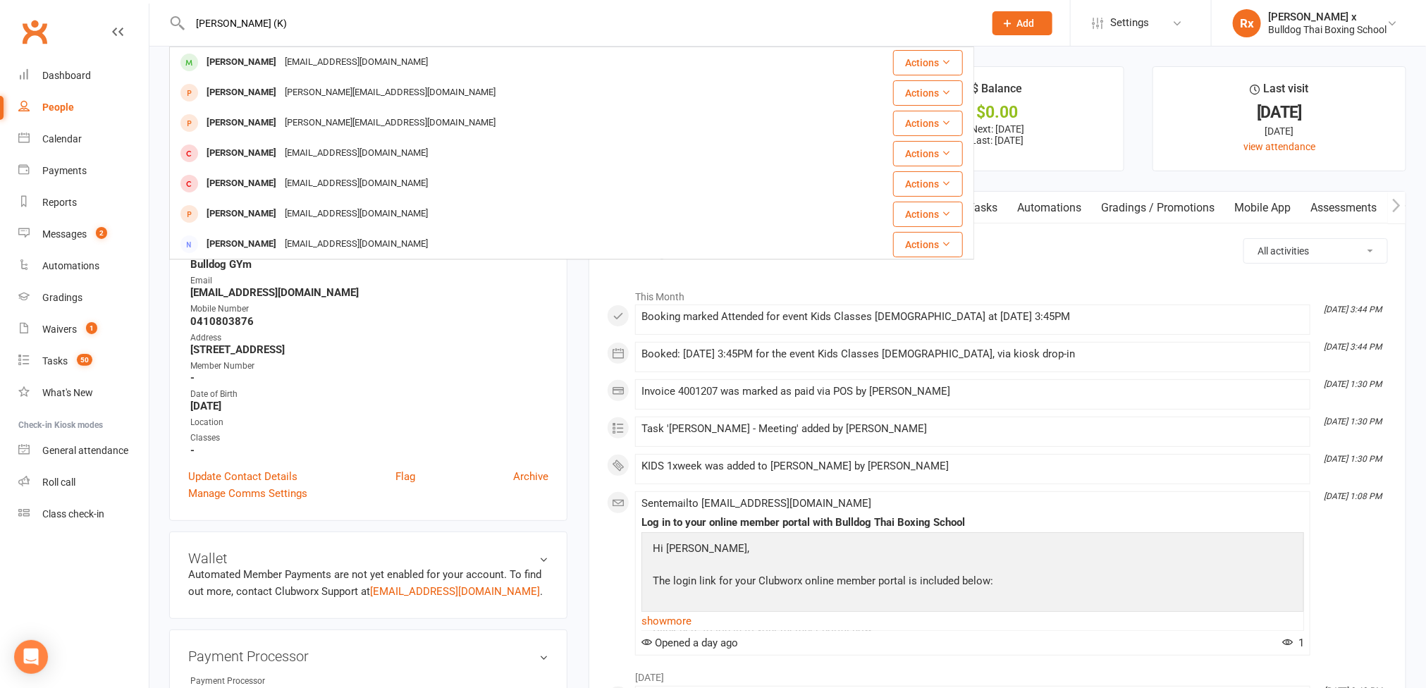
type input "JImmy Mozes (K)"
click at [282, 64] on div "lbmozes@bigpond.net.au" at bounding box center [357, 62] width 152 height 20
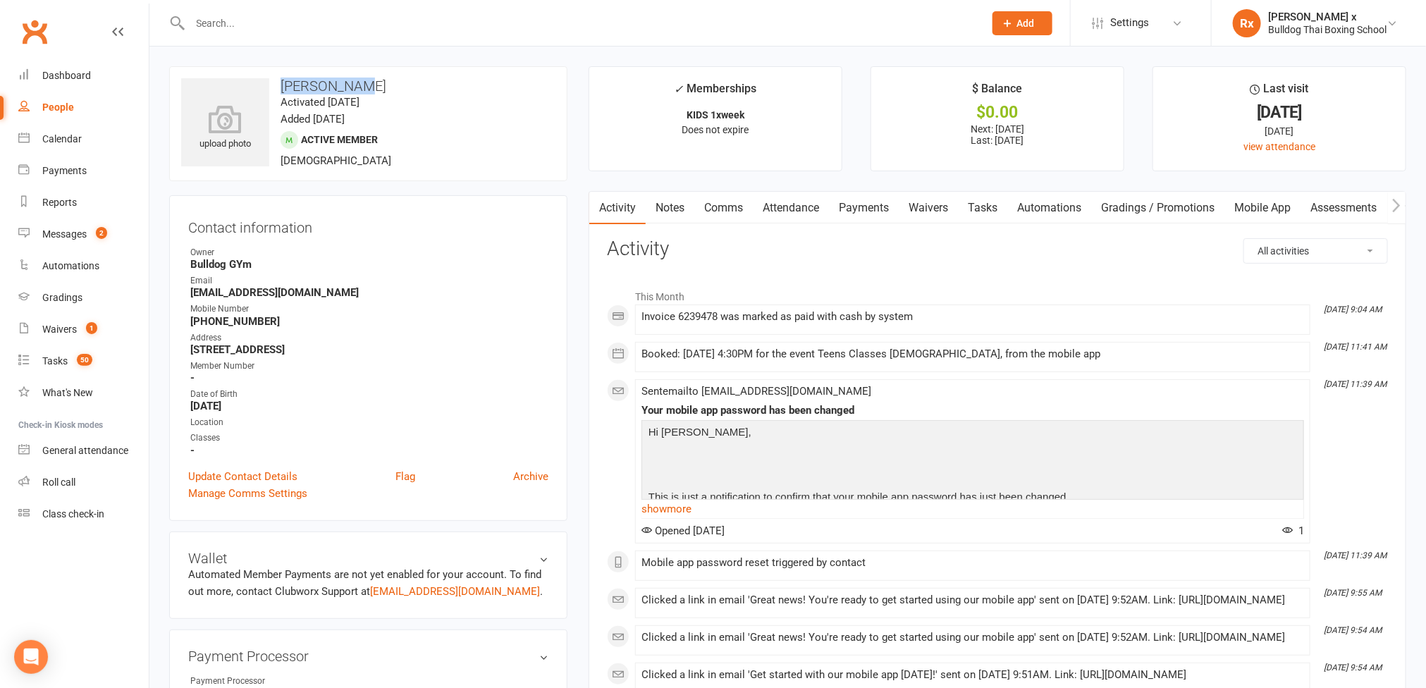
drag, startPoint x: 279, startPoint y: 81, endPoint x: 369, endPoint y: 92, distance: 90.2
click at [376, 92] on h3 "Jimmy Mozes" at bounding box center [368, 86] width 374 height 16
drag, startPoint x: 368, startPoint y: 91, endPoint x: 282, endPoint y: 297, distance: 223.1
click at [282, 297] on strong "lbmozes@bigpond.net.au" at bounding box center [369, 292] width 358 height 13
click at [282, 296] on strong "lbmozes@bigpond.net.au" at bounding box center [369, 292] width 358 height 13
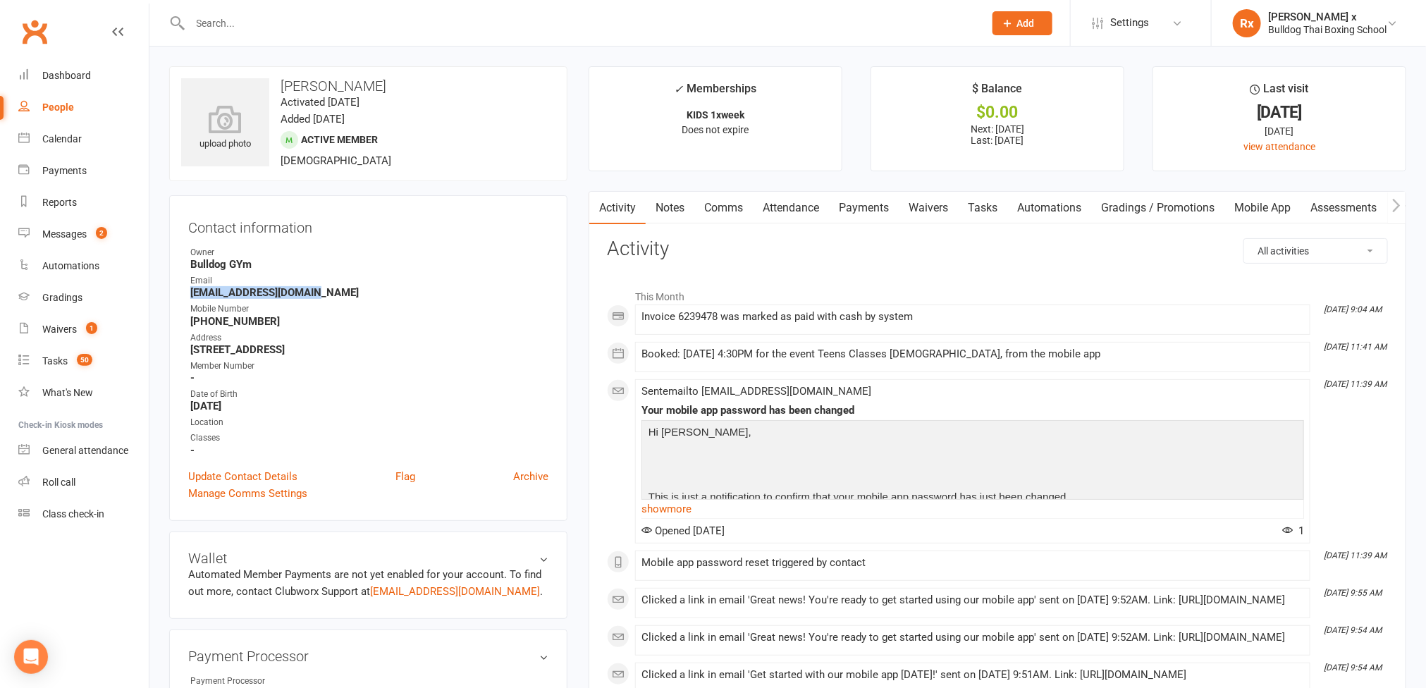
click at [282, 296] on strong "lbmozes@bigpond.net.au" at bounding box center [369, 292] width 358 height 13
copy strong "lbmozes@bigpond.net.au"
click at [667, 209] on link "Notes" at bounding box center [670, 208] width 49 height 32
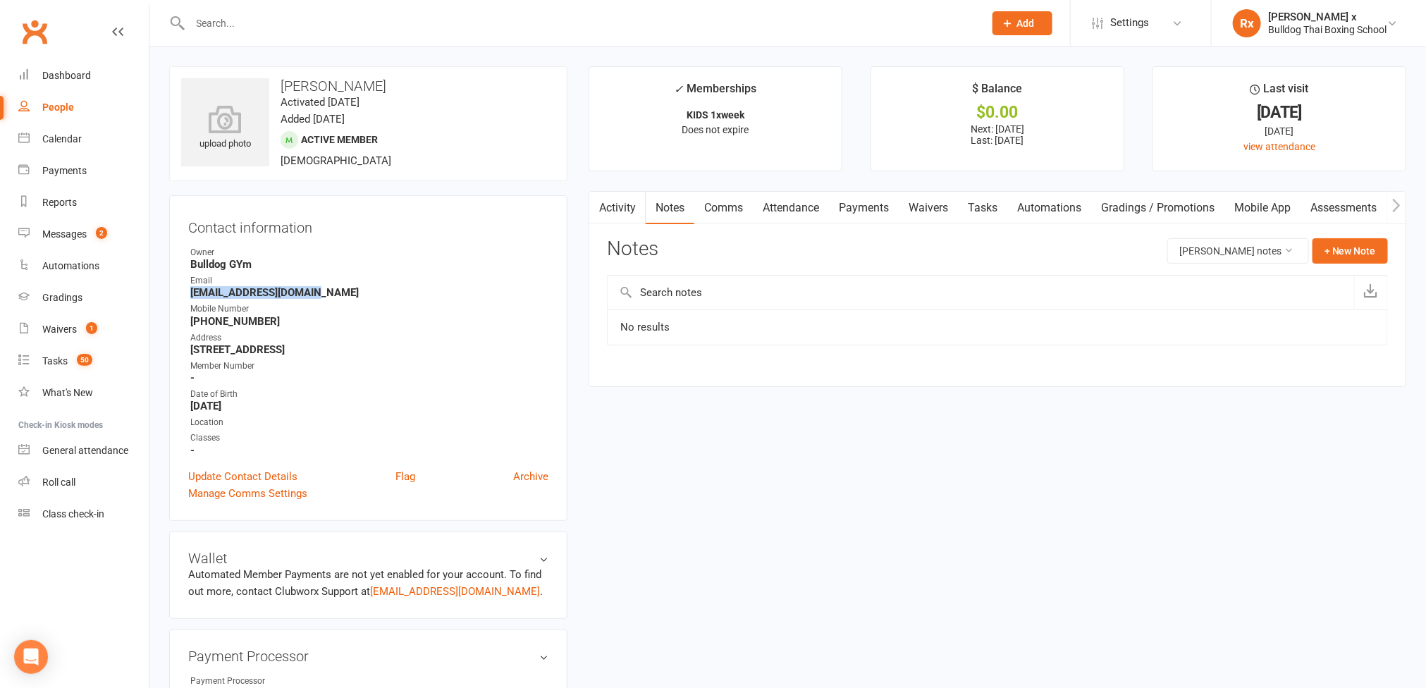
click at [870, 209] on link "Payments" at bounding box center [864, 208] width 70 height 32
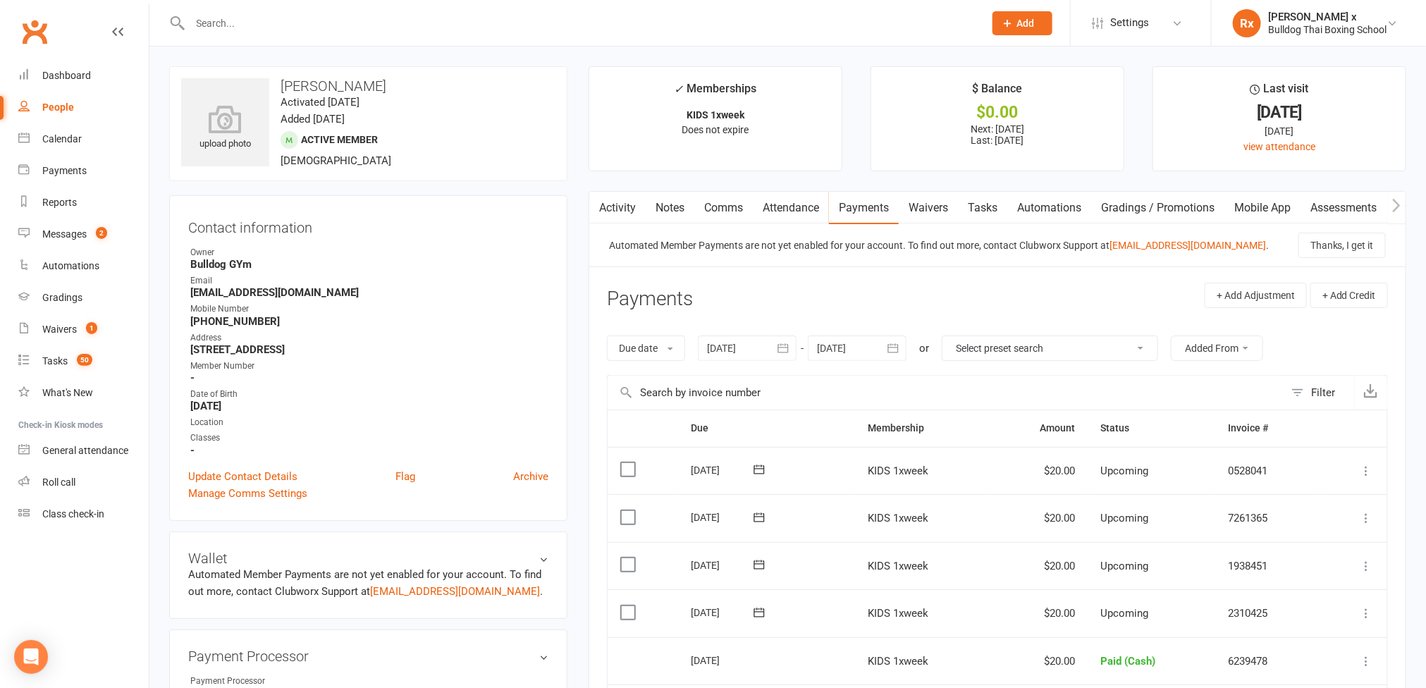
click at [269, 25] on input "text" at bounding box center [580, 23] width 789 height 20
click at [309, 27] on input "text" at bounding box center [580, 23] width 789 height 20
paste input "Cooper Macdonal"
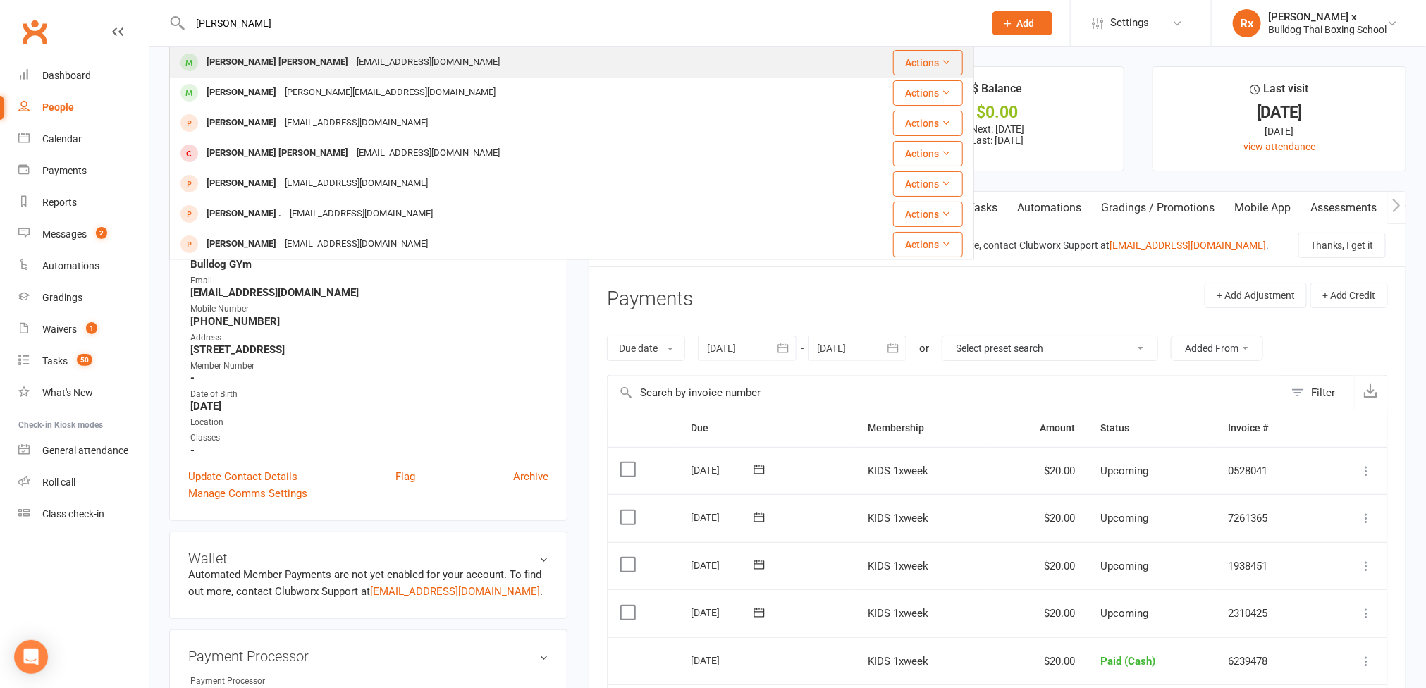
type input "Cooper Macdonal"
click at [353, 59] on div "summergreene1@hotmail.com" at bounding box center [429, 62] width 152 height 20
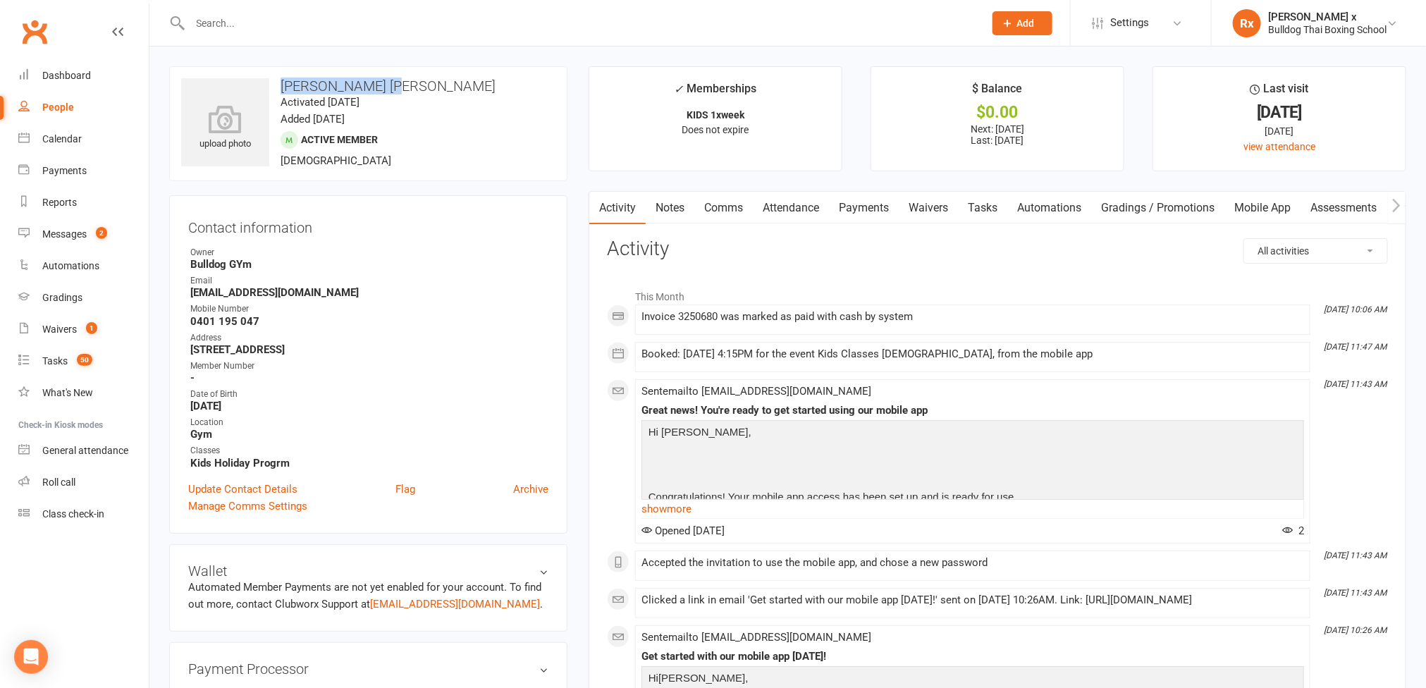
drag, startPoint x: 282, startPoint y: 87, endPoint x: 411, endPoint y: 92, distance: 129.1
click at [411, 92] on h3 "Cooper MacDonald" at bounding box center [368, 86] width 374 height 16
copy h3 "Cooper MacDonald"
click at [280, 295] on strong "summergreene1@hotmail.com" at bounding box center [369, 292] width 358 height 13
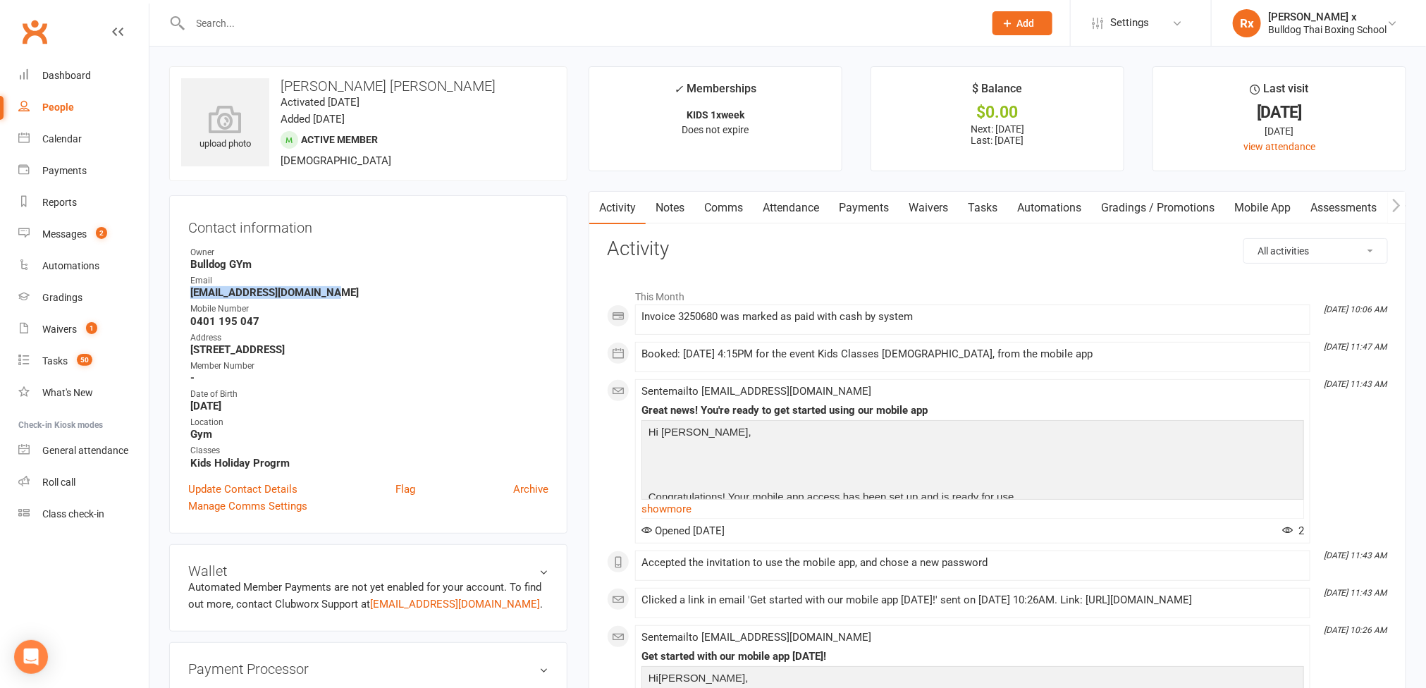
click at [280, 295] on strong "summergreene1@hotmail.com" at bounding box center [369, 292] width 358 height 13
copy strong "summergreene1@hotmail.com"
drag, startPoint x: 282, startPoint y: 83, endPoint x: 408, endPoint y: 83, distance: 126.2
click at [408, 83] on h3 "Cooper MacDonald" at bounding box center [368, 86] width 374 height 16
copy h3 "Cooper MacDonald"
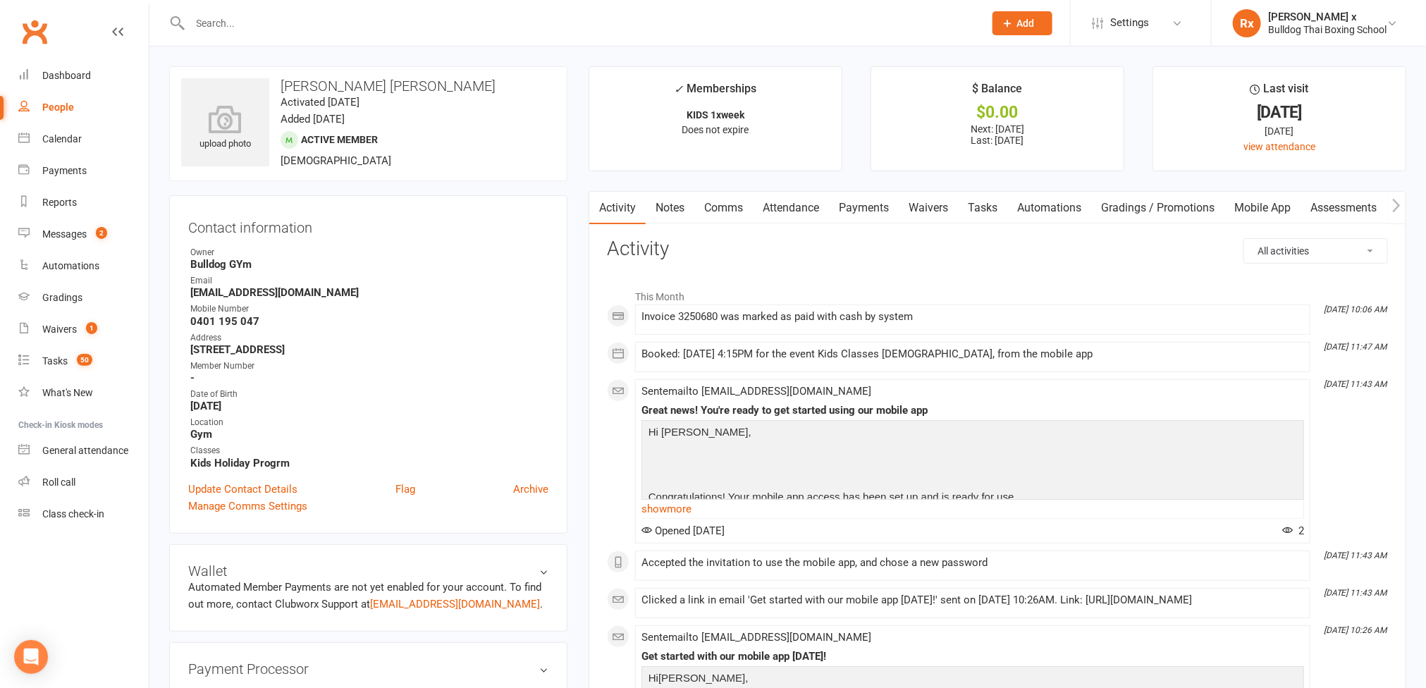
click at [309, 25] on input "text" at bounding box center [580, 23] width 789 height 20
paste input "Zak Tobias"
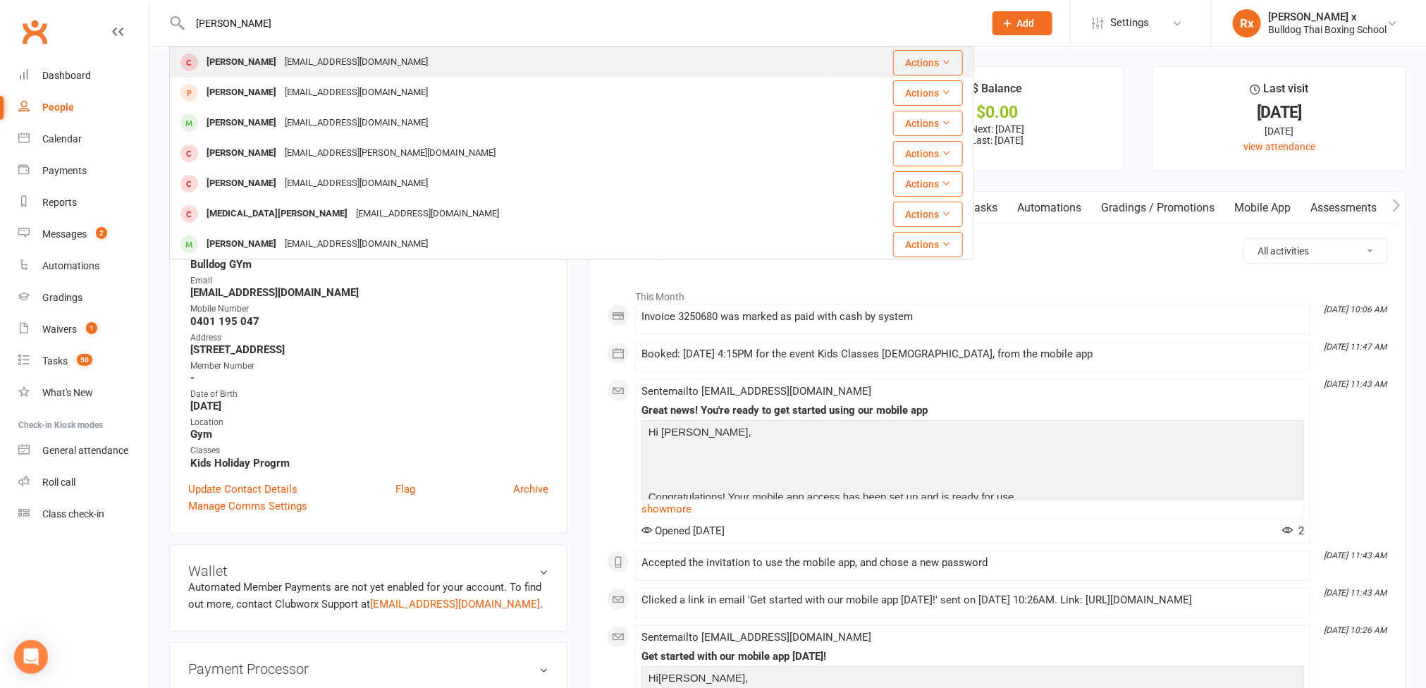
type input "Zak Tobias"
click at [302, 60] on div "zakwolfetobias@gmail.com" at bounding box center [357, 62] width 152 height 20
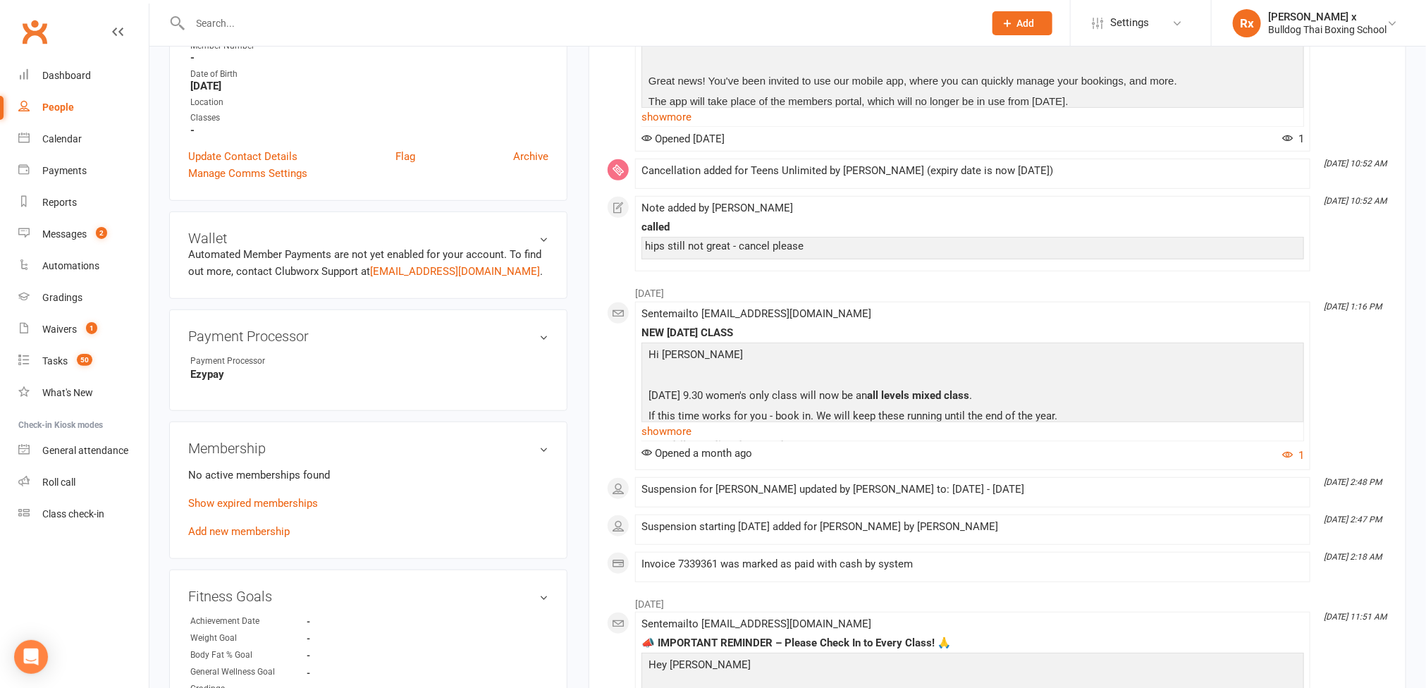
scroll to position [106, 0]
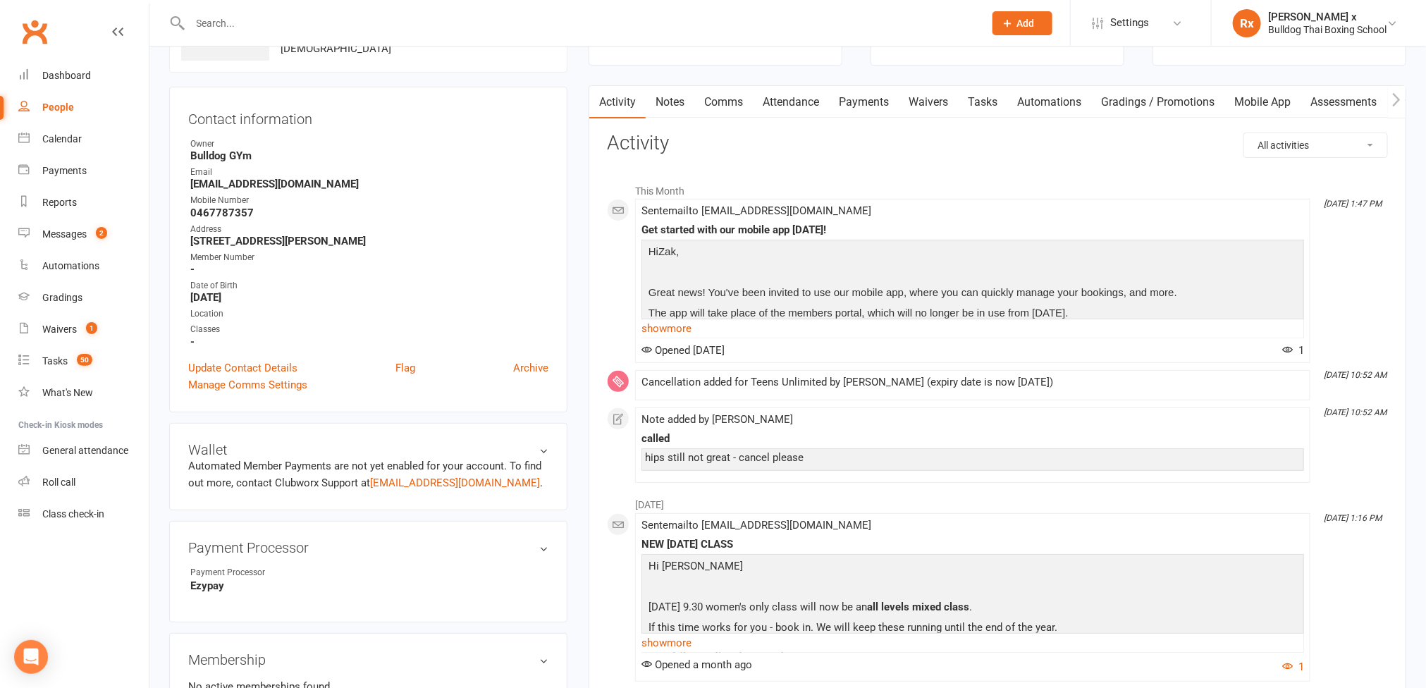
click at [273, 28] on input "text" at bounding box center [580, 23] width 789 height 20
paste input "Gianlucca Nazareth"
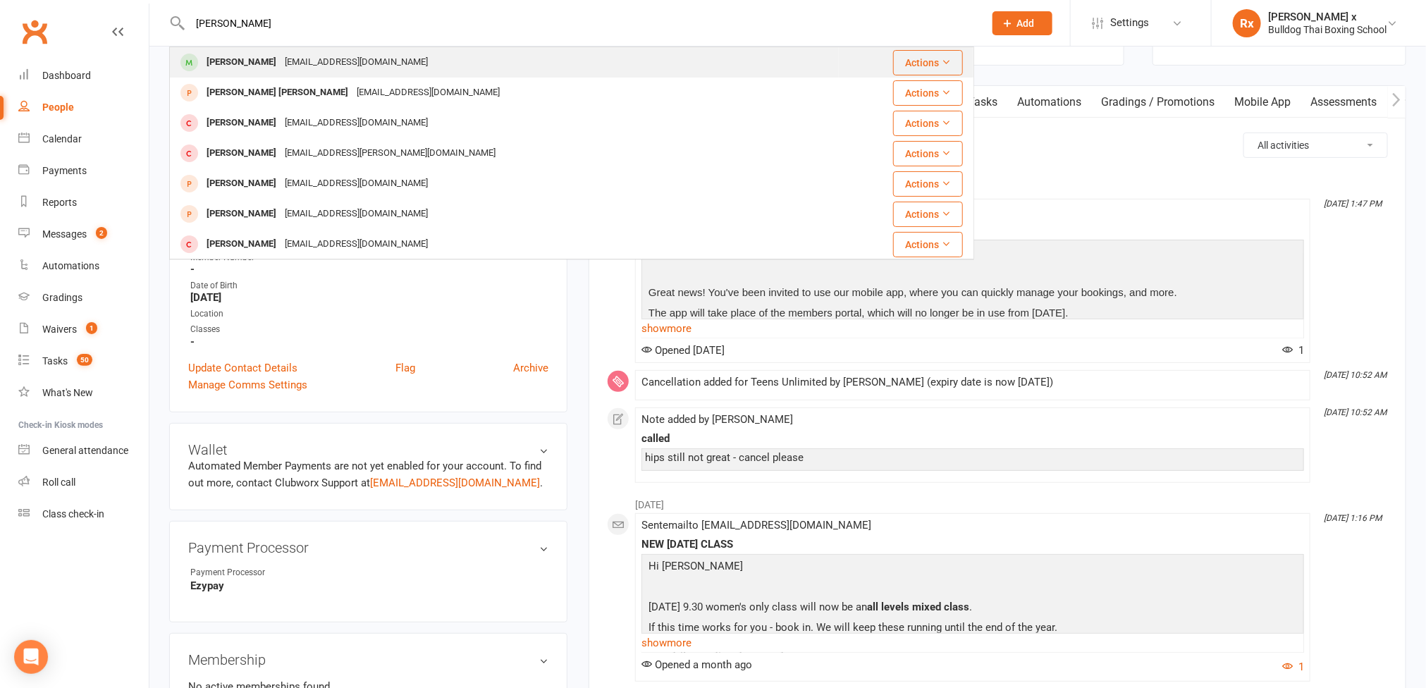
type input "Gianlucca Nazareth"
click at [275, 54] on div "Gianlucca Nazareth" at bounding box center [241, 62] width 78 height 20
